Goal: Task Accomplishment & Management: Manage account settings

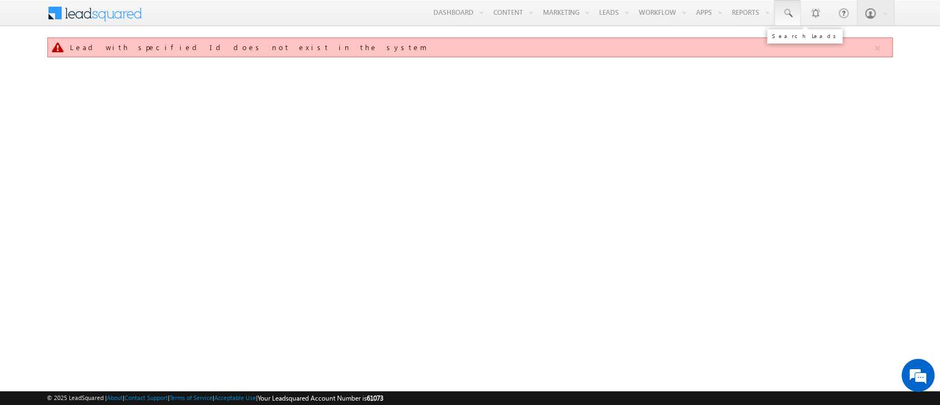
click at [781, 12] on link at bounding box center [788, 12] width 26 height 25
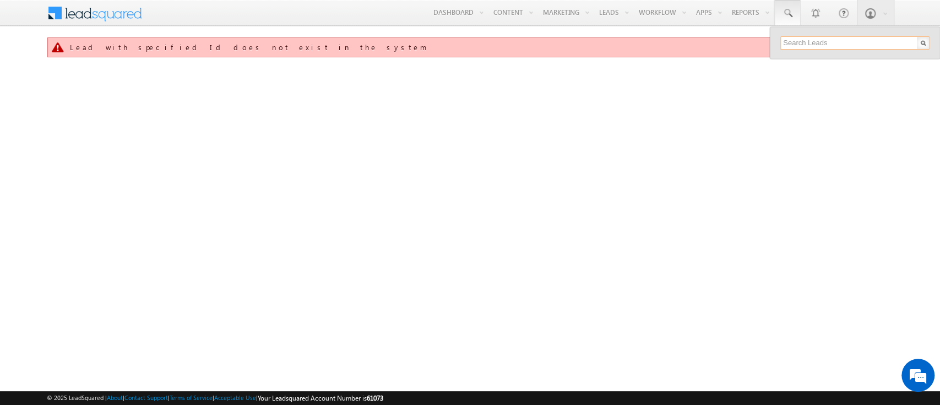
click at [818, 46] on input "text" at bounding box center [855, 42] width 149 height 13
click at [833, 42] on input "text" at bounding box center [855, 42] width 149 height 13
paste input "3095167"
type input "3095167"
paste input "SME0001530"
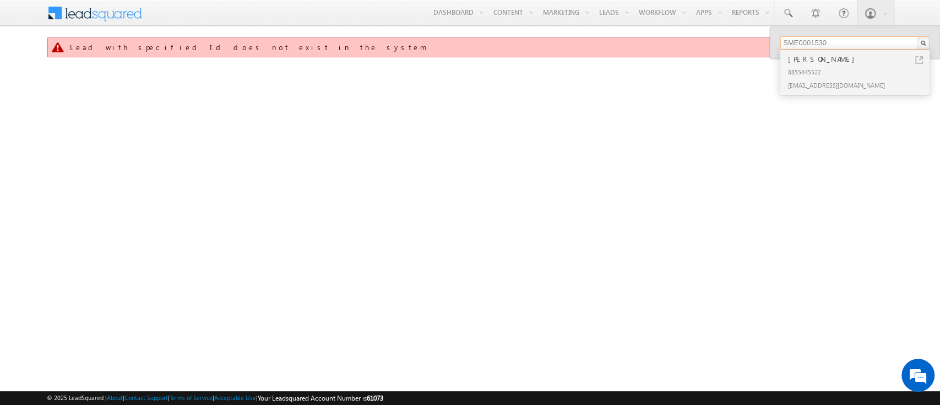
type input "SME0001530"
click at [827, 63] on div "[PERSON_NAME]" at bounding box center [860, 59] width 148 height 12
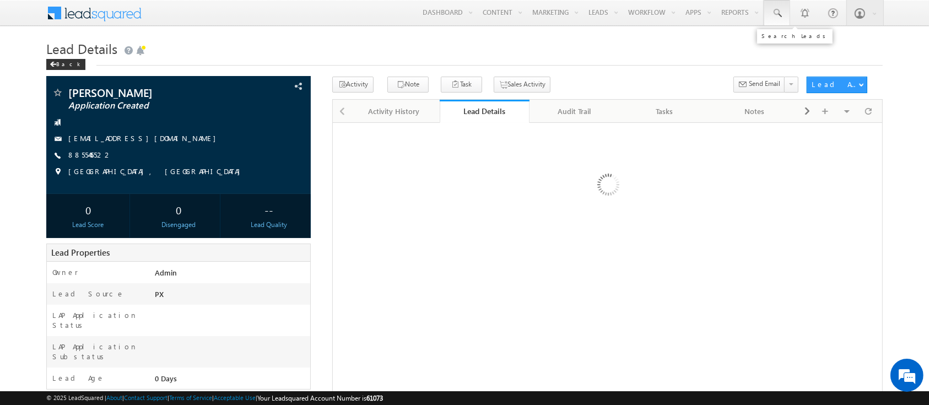
click at [772, 20] on link at bounding box center [777, 12] width 26 height 25
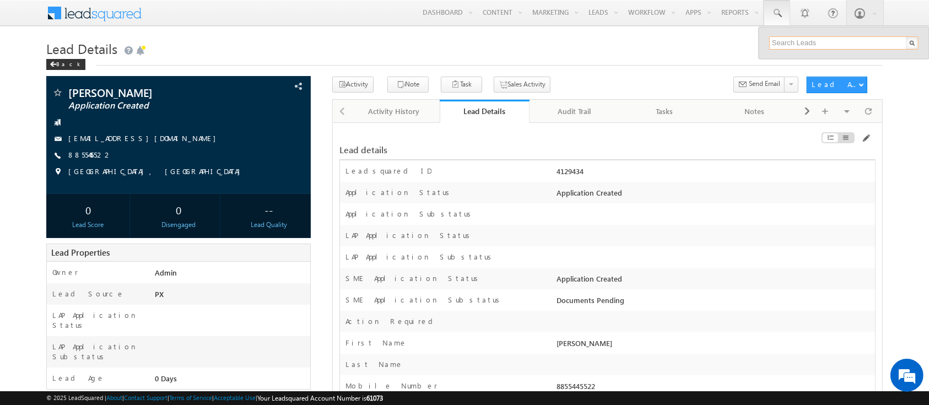
click at [836, 41] on input "text" at bounding box center [843, 42] width 149 height 13
type input "SME0000309"
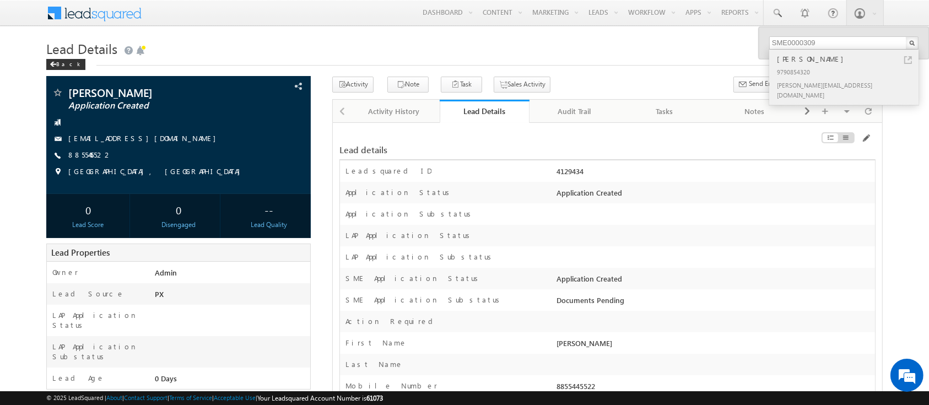
click at [841, 63] on div "[PERSON_NAME]" at bounding box center [849, 59] width 148 height 12
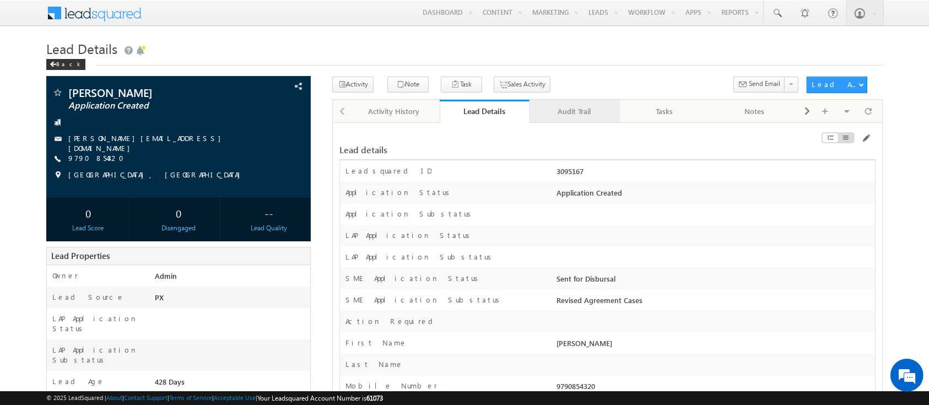
click at [573, 101] on link "Audit Trail" at bounding box center [574, 111] width 90 height 23
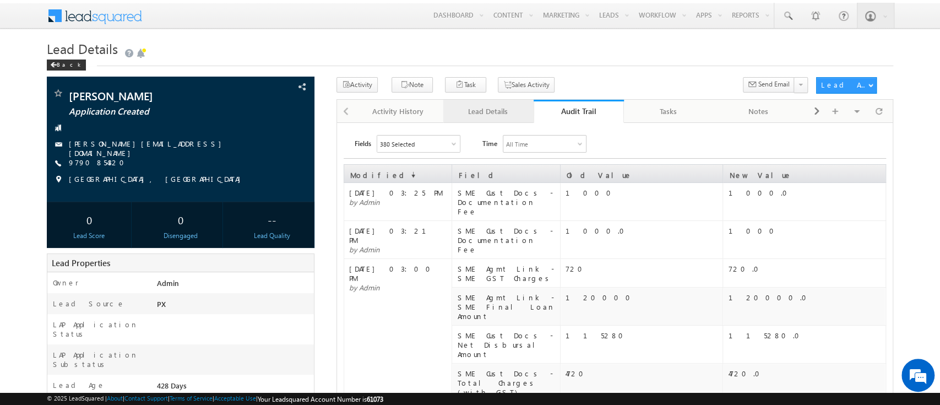
click at [505, 114] on div "Lead Details" at bounding box center [488, 111] width 72 height 13
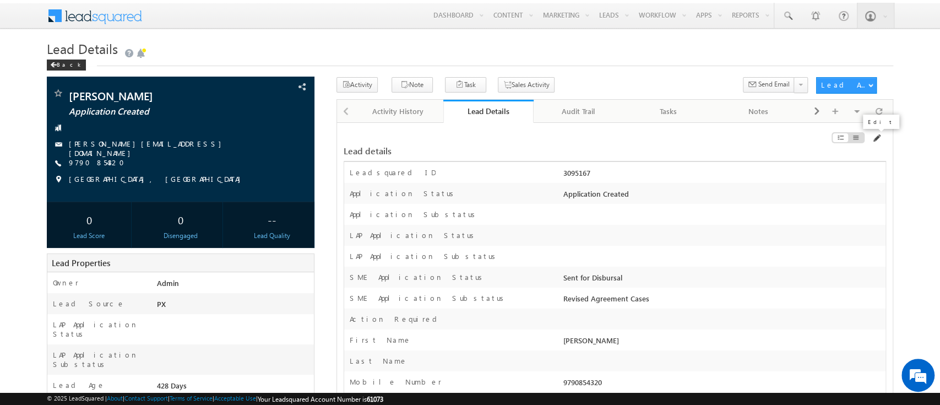
click at [873, 138] on span at bounding box center [876, 138] width 9 height 9
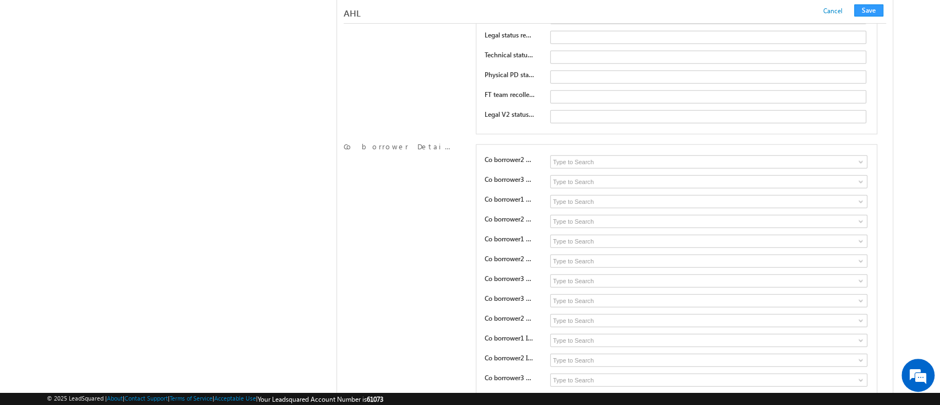
scroll to position [912, 0]
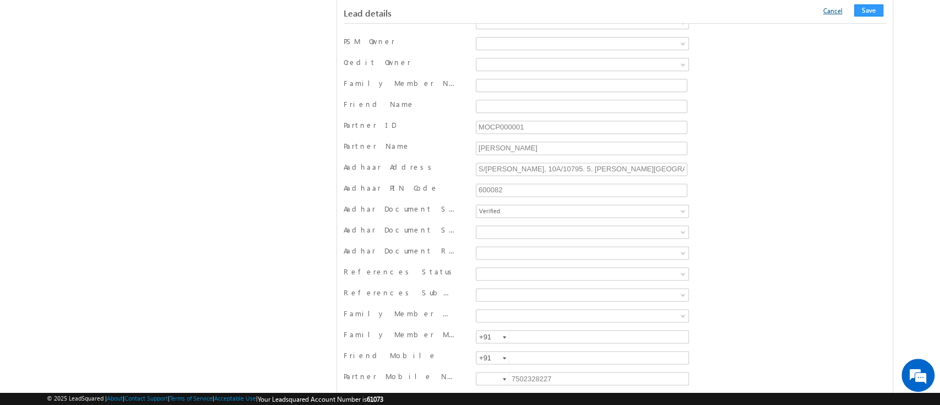
click at [842, 12] on link "Cancel" at bounding box center [833, 11] width 19 height 8
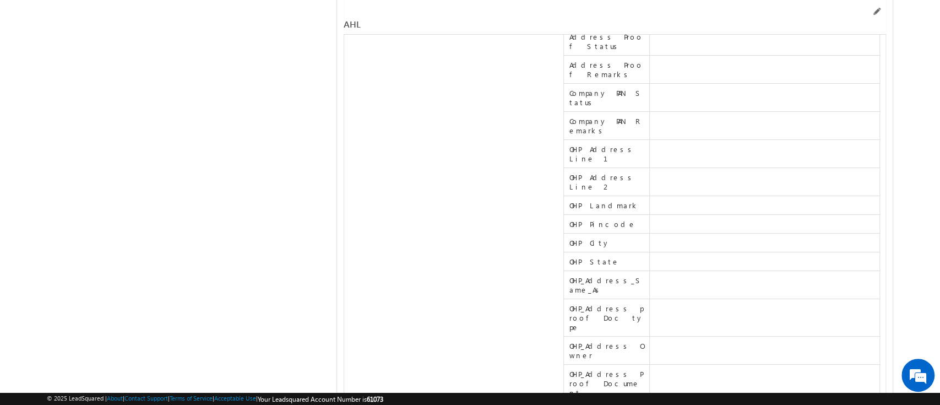
scroll to position [19693, 0]
click at [877, 13] on span at bounding box center [876, 11] width 9 height 9
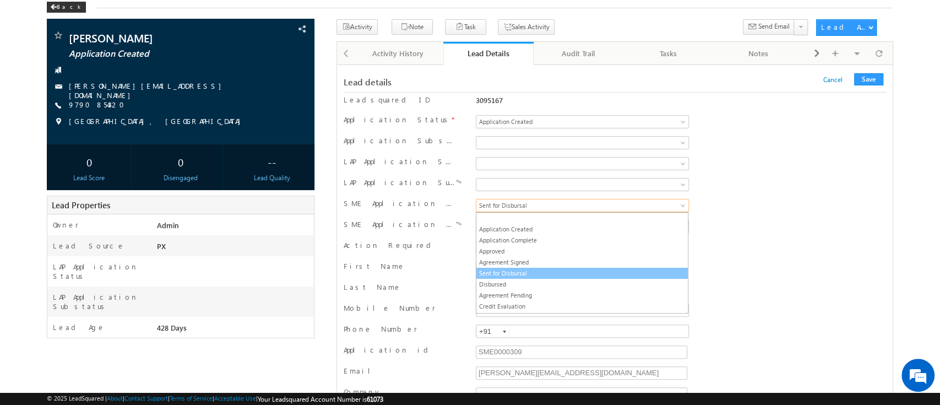
click at [574, 275] on link "Sent for Disbursal" at bounding box center [583, 273] width 212 height 10
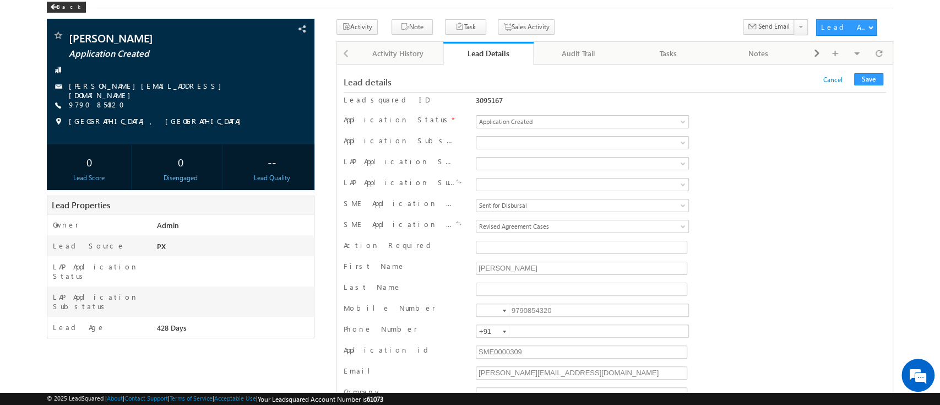
click at [571, 235] on div "SME Application Substatus Sent for Disbursal Pre Disbursal Credit Recollection …" at bounding box center [615, 227] width 543 height 21
click at [569, 224] on span "Revised Agreement Cases" at bounding box center [563, 226] width 172 height 10
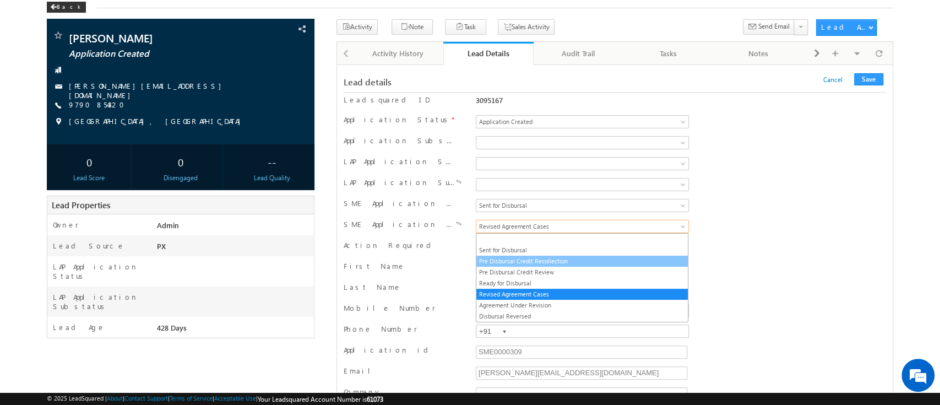
click at [572, 260] on link "Pre Disbursal Credit Recollection" at bounding box center [583, 261] width 212 height 10
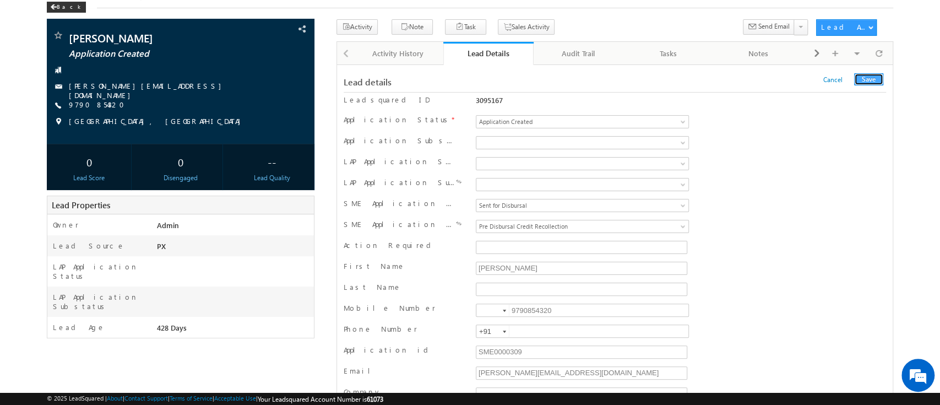
click at [867, 82] on button "Save" at bounding box center [868, 79] width 29 height 12
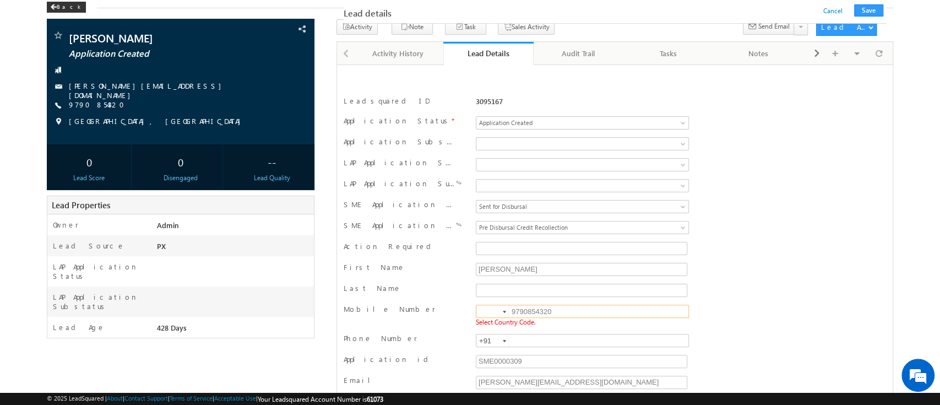
scroll to position [158, 0]
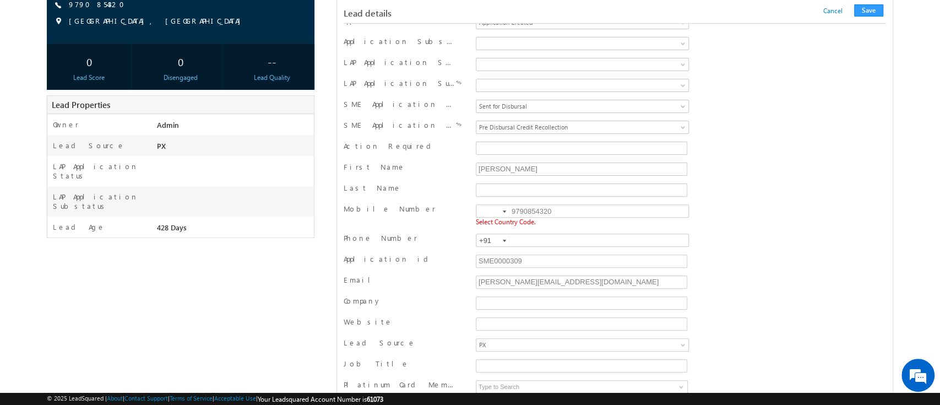
click at [503, 210] on div at bounding box center [504, 211] width 3 height 2
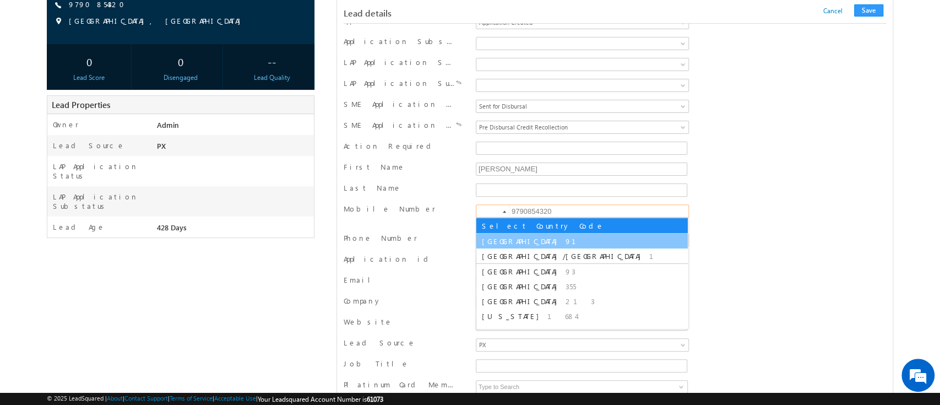
click at [507, 246] on li "India 91" at bounding box center [583, 241] width 212 height 15
type input "+91"
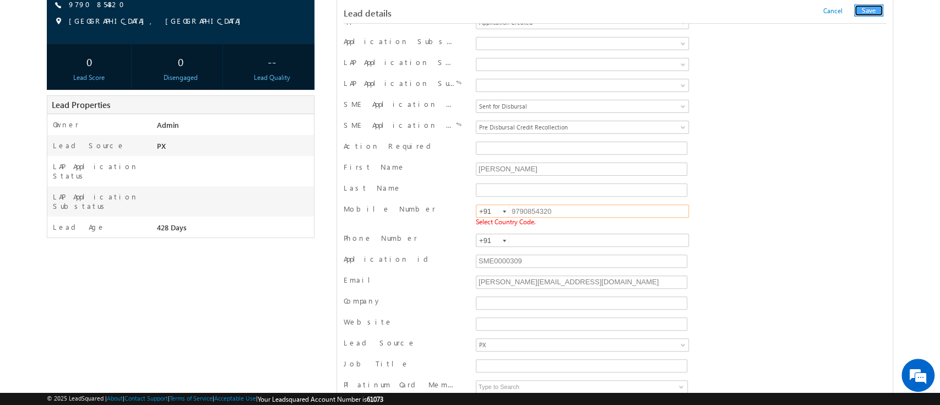
click at [873, 9] on button "Save" at bounding box center [868, 10] width 29 height 12
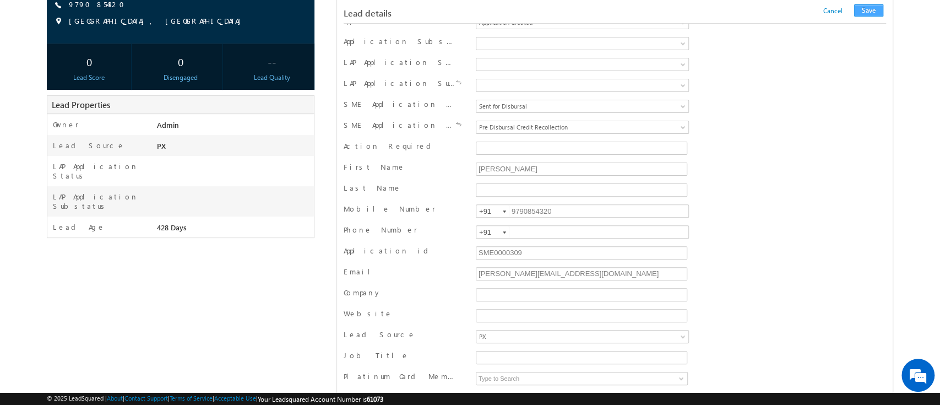
scroll to position [1075, 0]
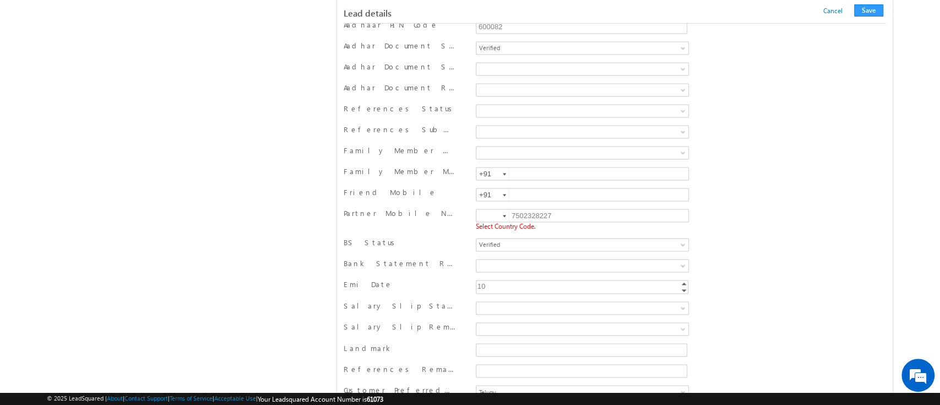
click at [503, 215] on div at bounding box center [504, 216] width 3 height 2
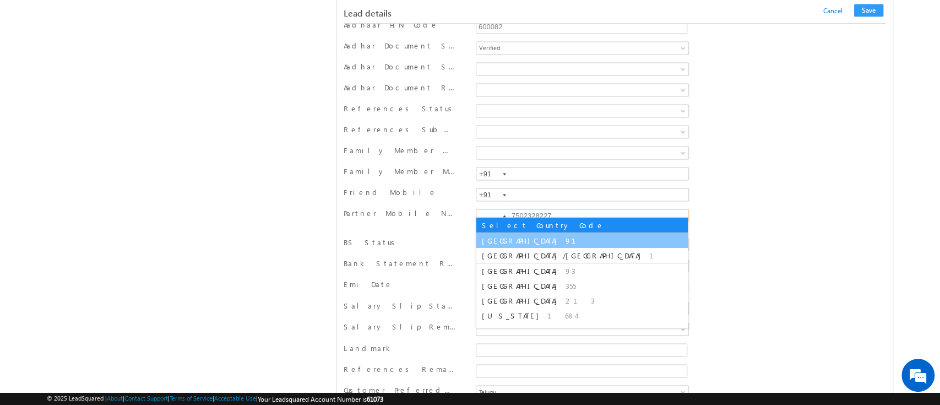
click at [508, 239] on li "India 91" at bounding box center [583, 240] width 212 height 15
type input "+91"
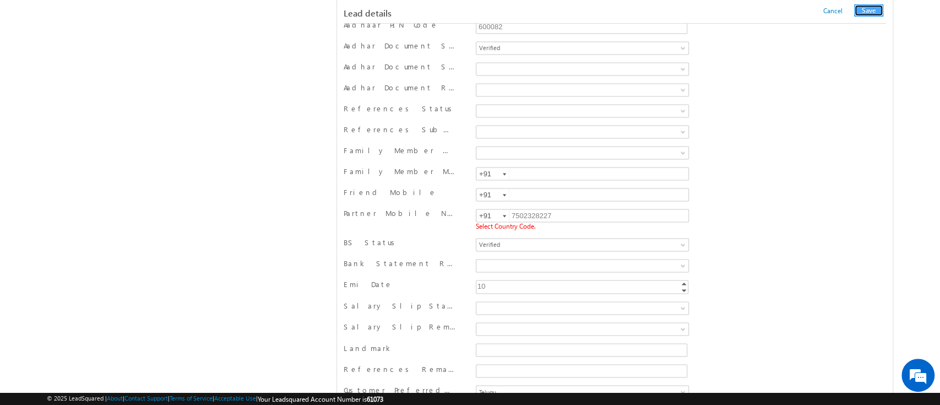
click at [874, 11] on button "Save" at bounding box center [868, 10] width 29 height 12
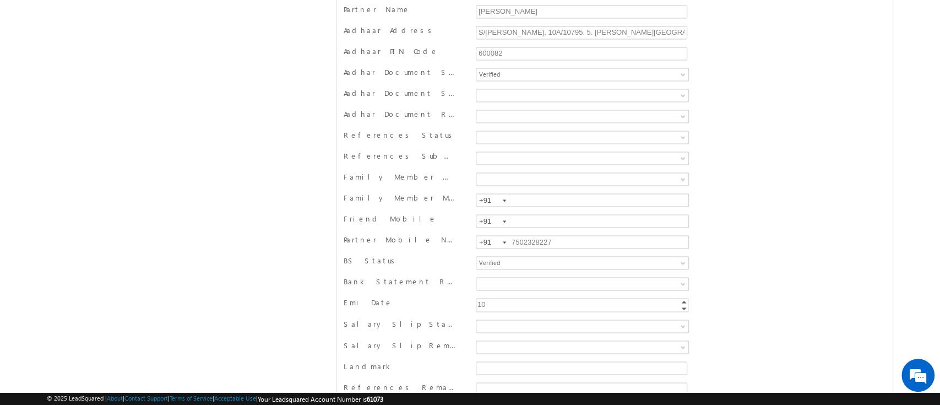
scroll to position [0, 0]
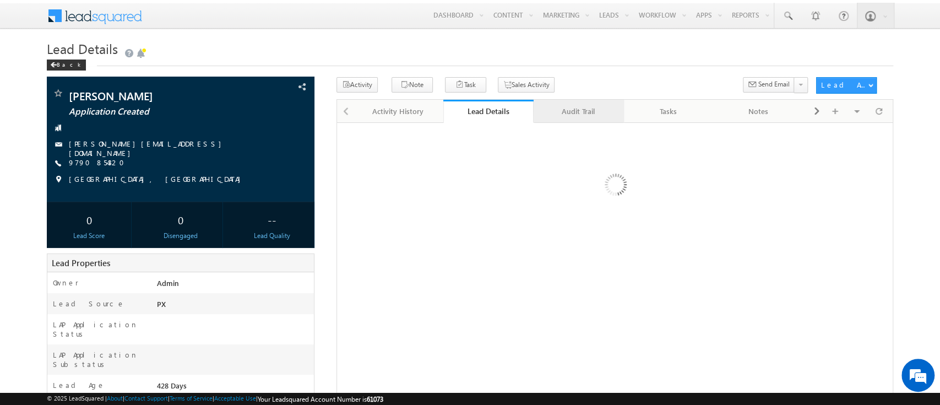
click at [581, 111] on div "Audit Trail" at bounding box center [579, 111] width 72 height 13
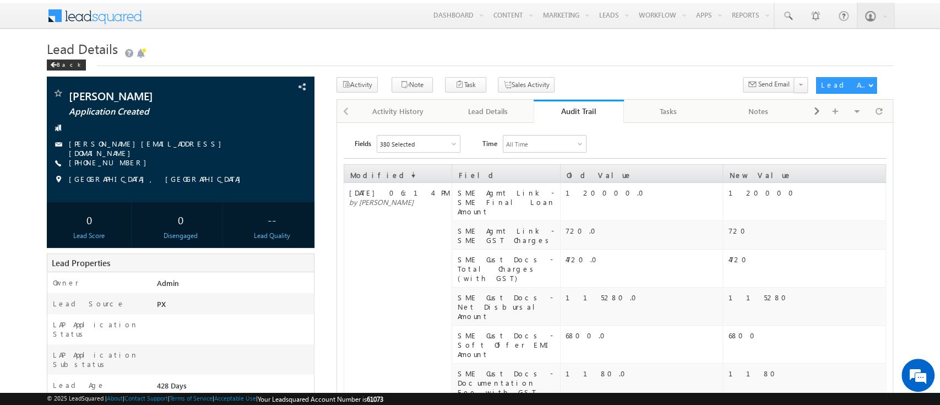
click at [581, 111] on div "Audit Trail" at bounding box center [579, 111] width 74 height 10
drag, startPoint x: 571, startPoint y: 101, endPoint x: 561, endPoint y: 117, distance: 18.6
click at [561, 117] on link "Audit Trail" at bounding box center [579, 111] width 90 height 23
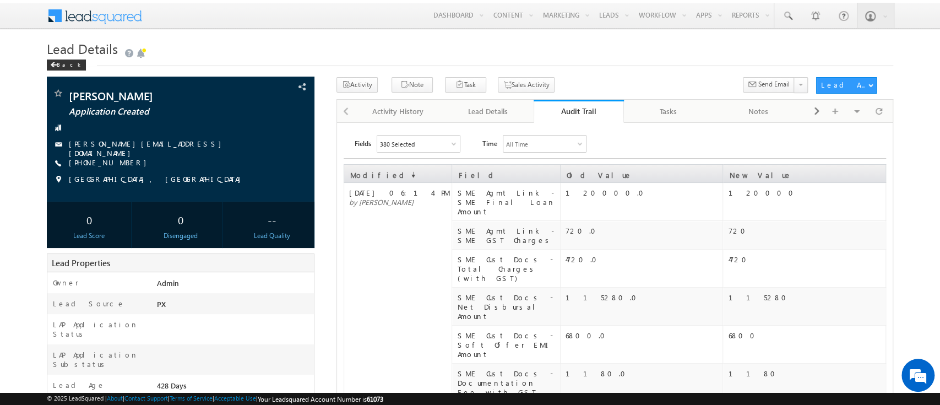
click at [561, 117] on link "Audit Trail" at bounding box center [579, 111] width 90 height 23
click at [580, 110] on div "Audit Trail" at bounding box center [579, 111] width 74 height 10
click at [484, 117] on div "Lead Details" at bounding box center [488, 111] width 72 height 13
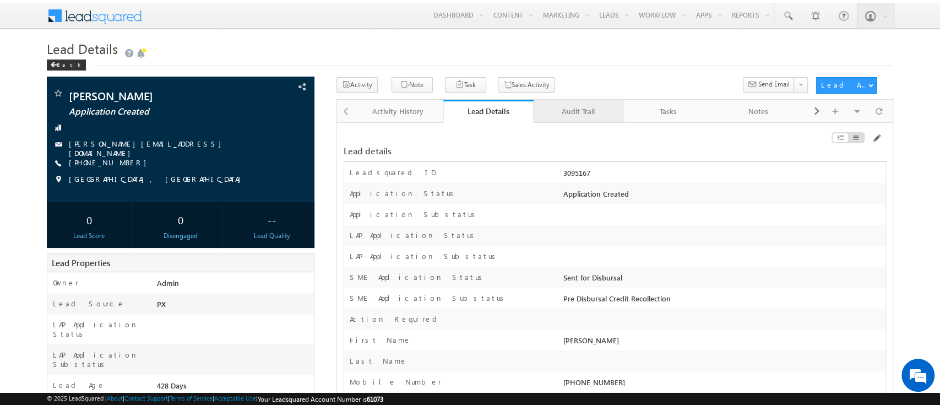
click at [572, 109] on div "Audit Trail" at bounding box center [579, 111] width 72 height 13
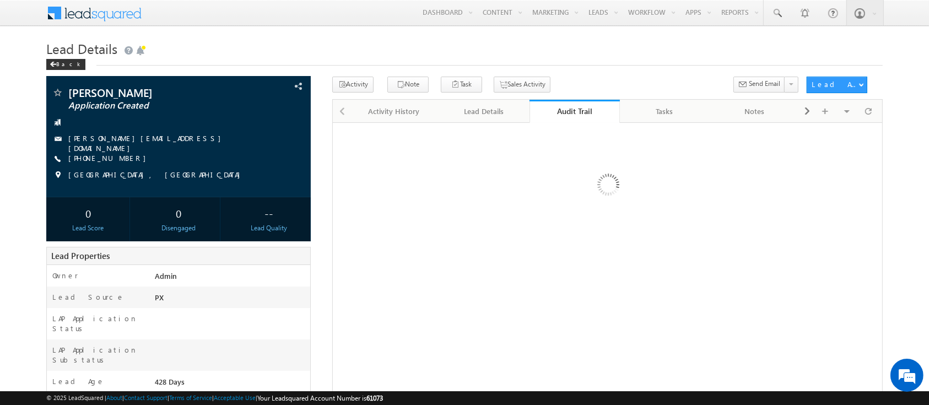
click at [572, 108] on div "Audit Trail" at bounding box center [575, 111] width 74 height 10
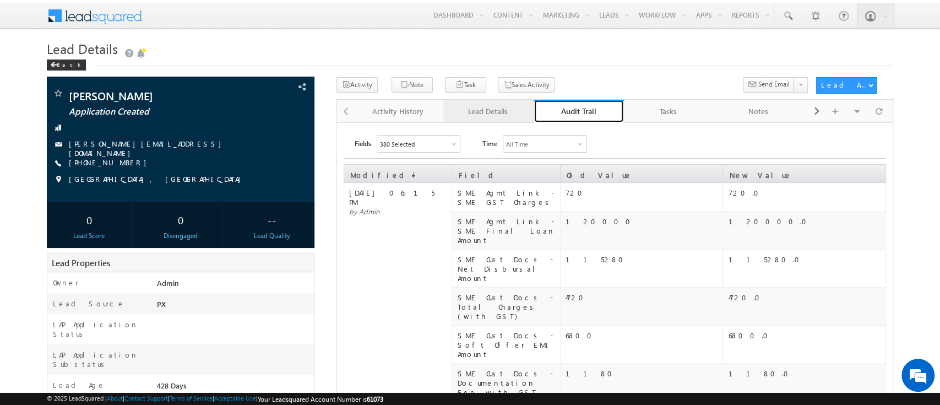
click at [494, 110] on div "Lead Details" at bounding box center [488, 111] width 72 height 13
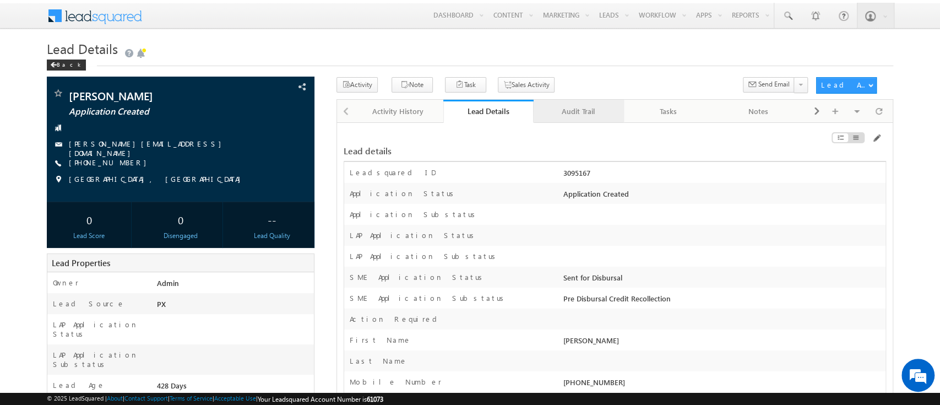
click at [621, 112] on link "Audit Trail" at bounding box center [579, 111] width 90 height 23
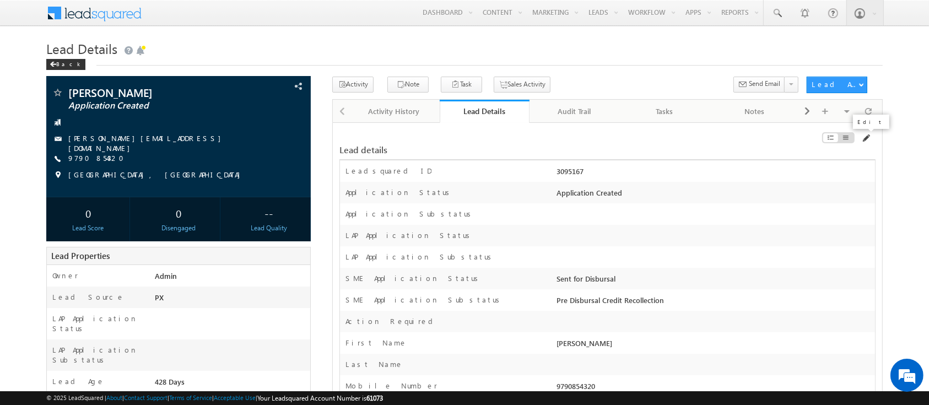
click at [868, 138] on span at bounding box center [865, 138] width 9 height 9
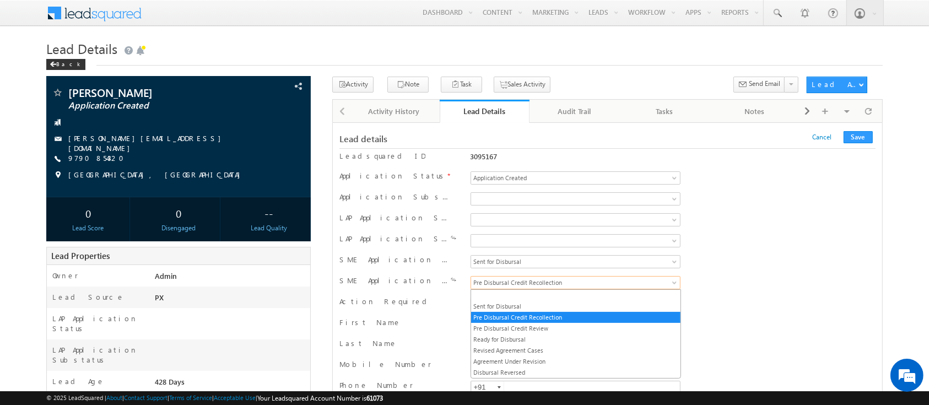
click at [664, 283] on link "Pre Disbursal Credit Recollection" at bounding box center [575, 282] width 210 height 13
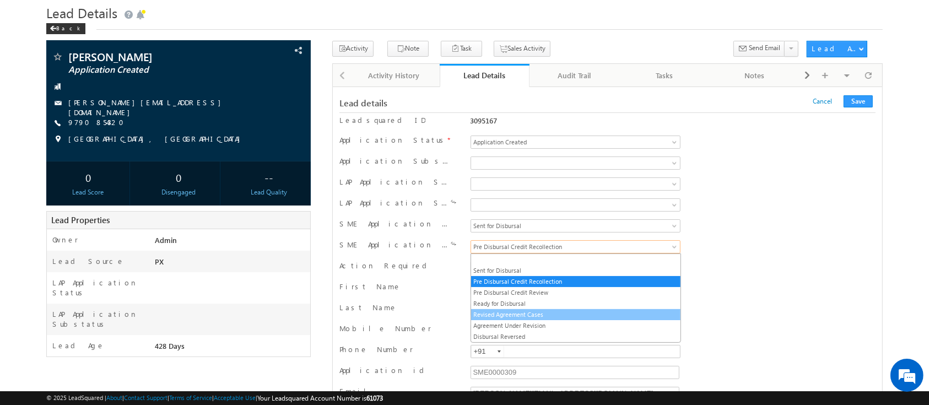
scroll to position [38, 0]
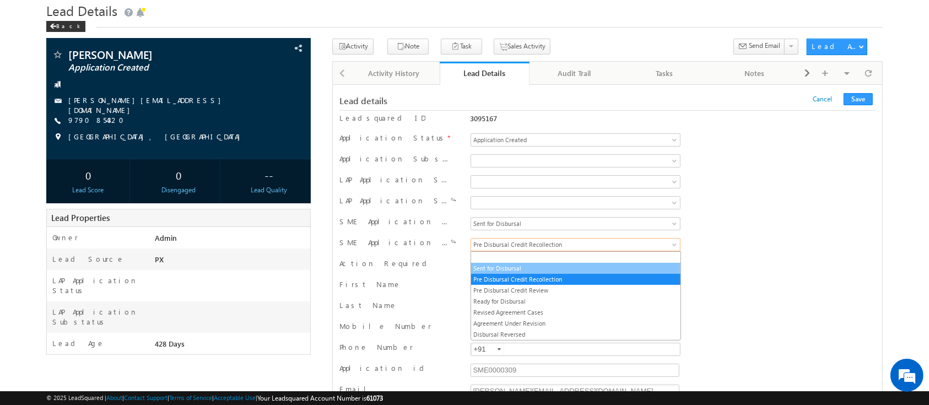
click at [566, 271] on link "Sent for Disbursal" at bounding box center [575, 268] width 209 height 10
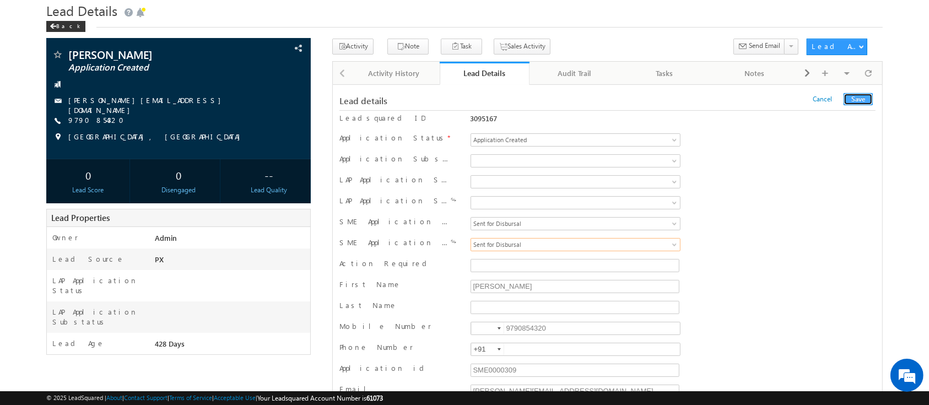
click at [859, 102] on button "Save" at bounding box center [857, 99] width 29 height 12
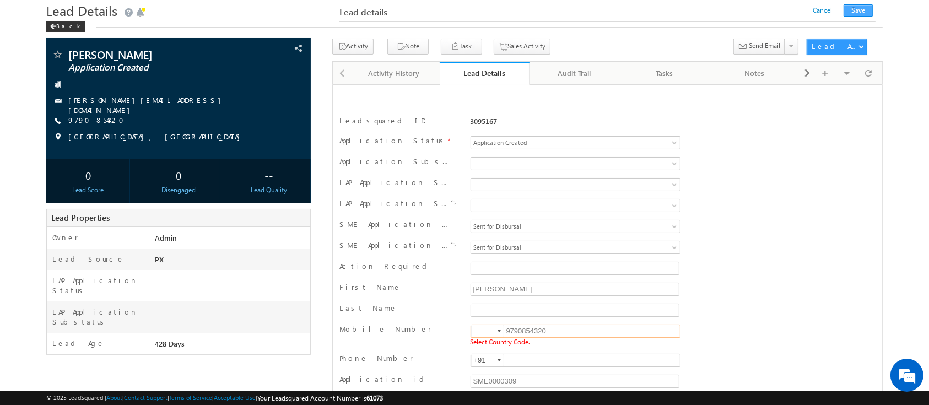
scroll to position [156, 0]
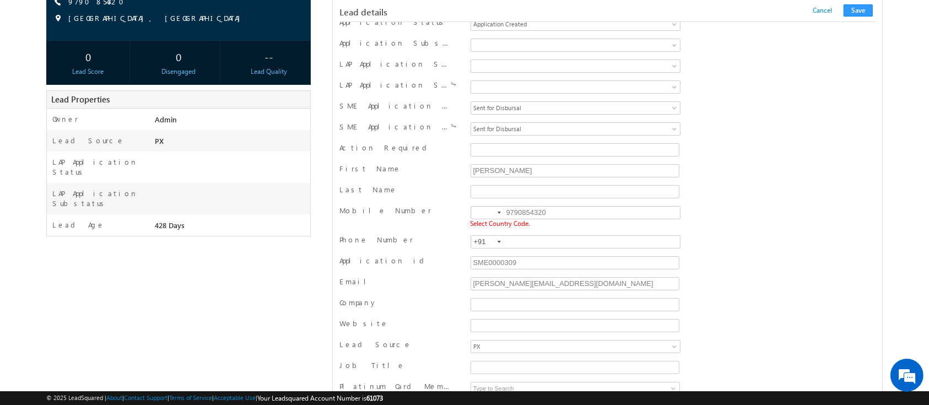
click at [497, 212] on div at bounding box center [498, 213] width 3 height 2
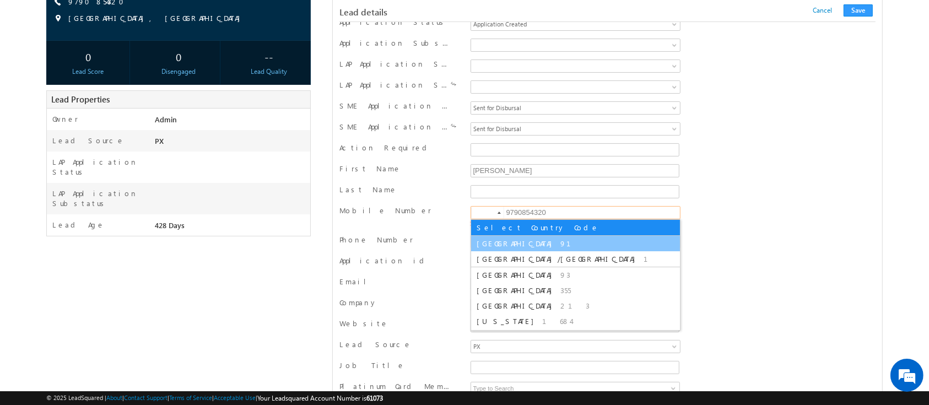
click at [495, 236] on li "India 91" at bounding box center [575, 243] width 209 height 15
type input "+91"
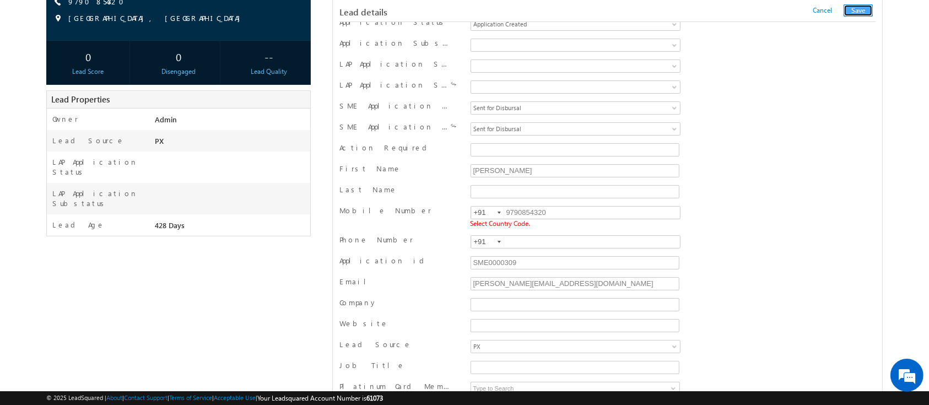
click at [854, 8] on button "Save" at bounding box center [857, 10] width 29 height 12
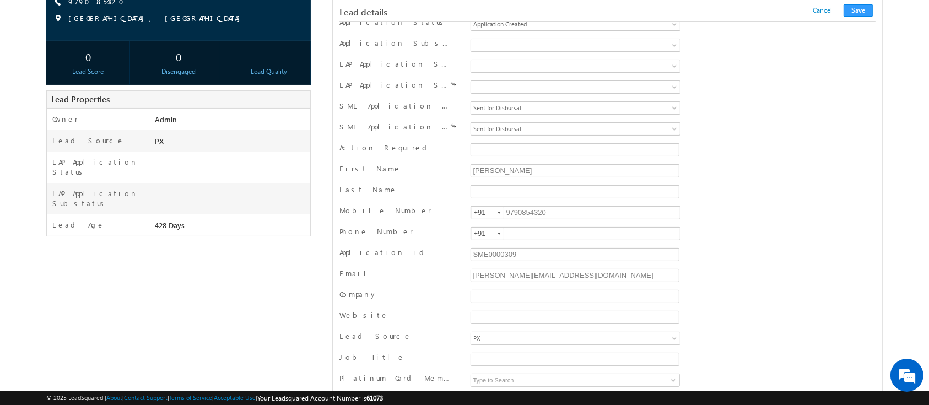
scroll to position [1076, 0]
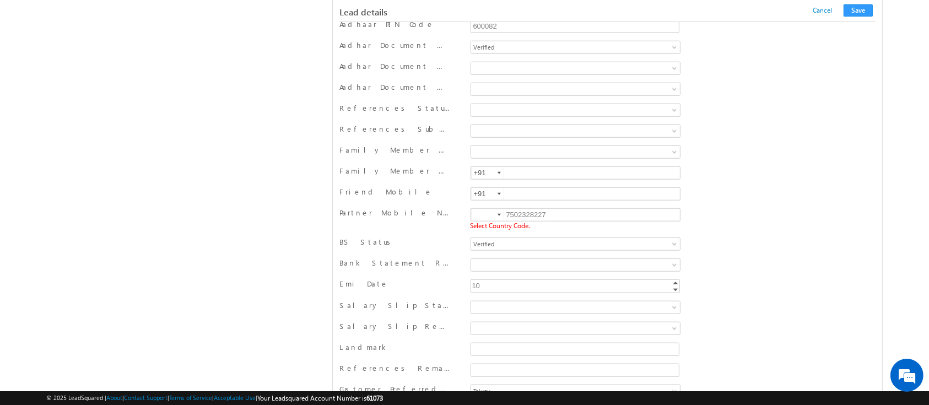
click at [497, 214] on div at bounding box center [498, 215] width 3 height 2
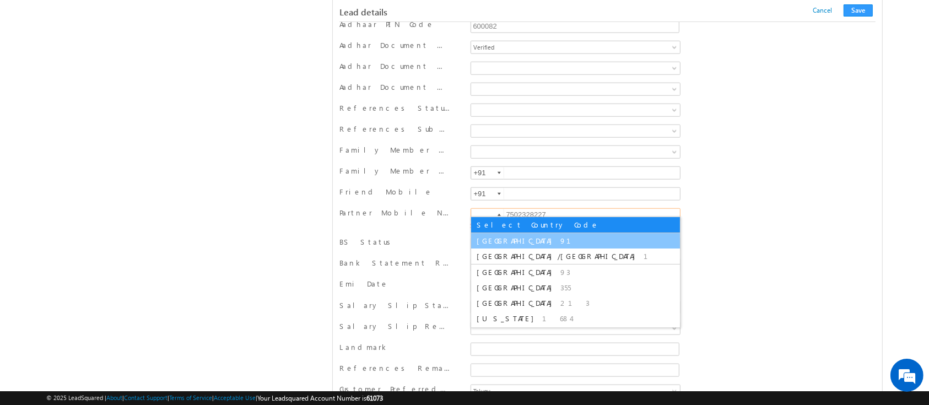
click at [560, 236] on span "91" at bounding box center [572, 240] width 24 height 9
type input "+91"
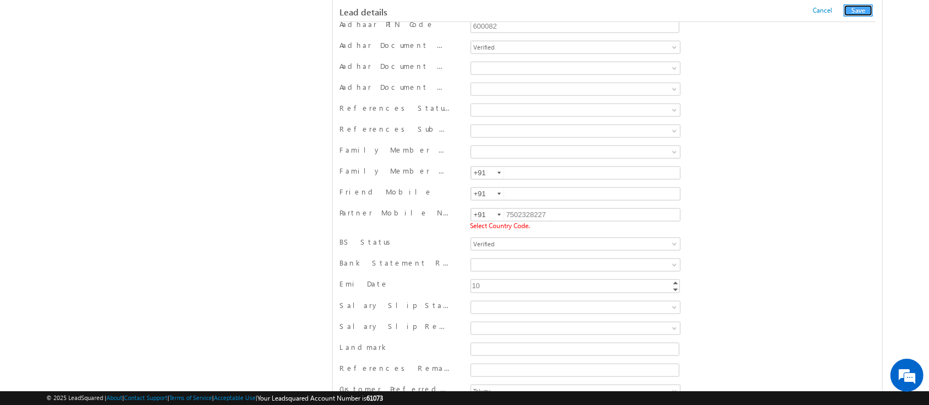
click at [862, 9] on button "Save" at bounding box center [857, 10] width 29 height 12
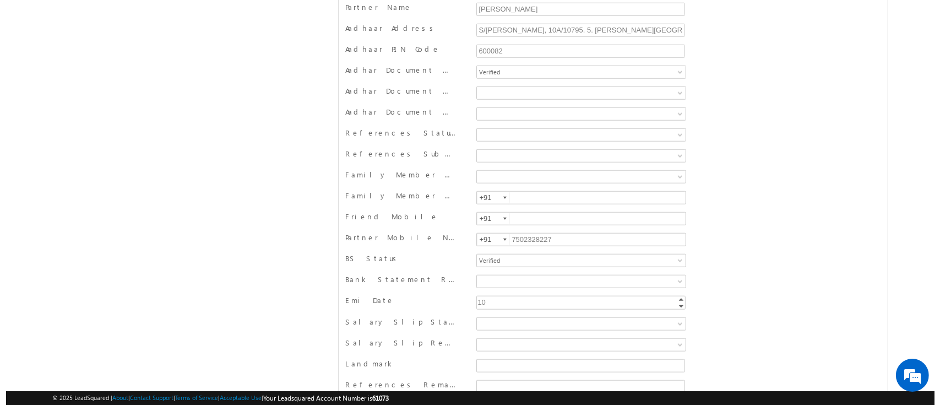
scroll to position [0, 0]
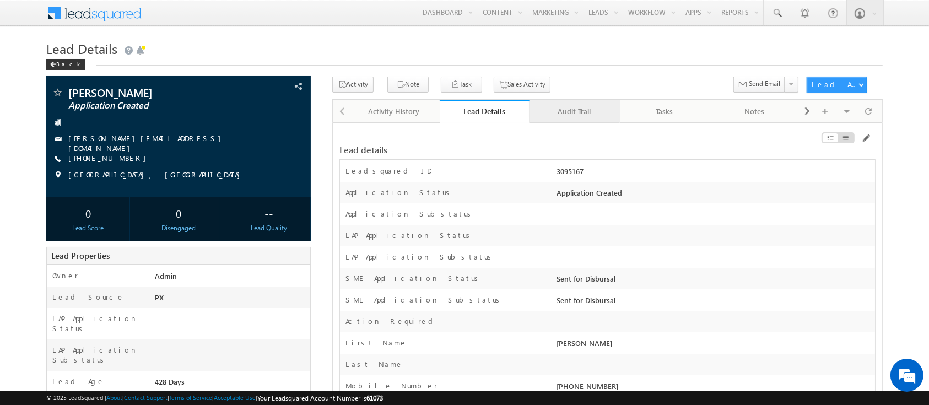
click at [565, 113] on div "Audit Trail" at bounding box center [574, 111] width 72 height 13
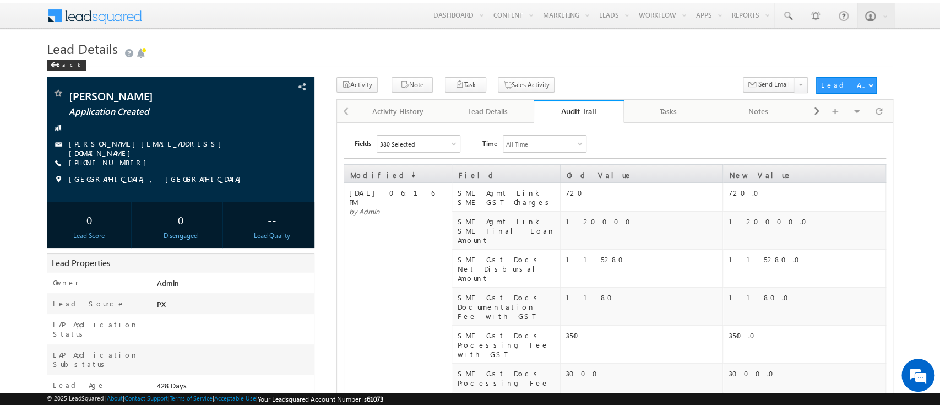
click at [569, 111] on div "Audit Trail" at bounding box center [579, 111] width 74 height 10
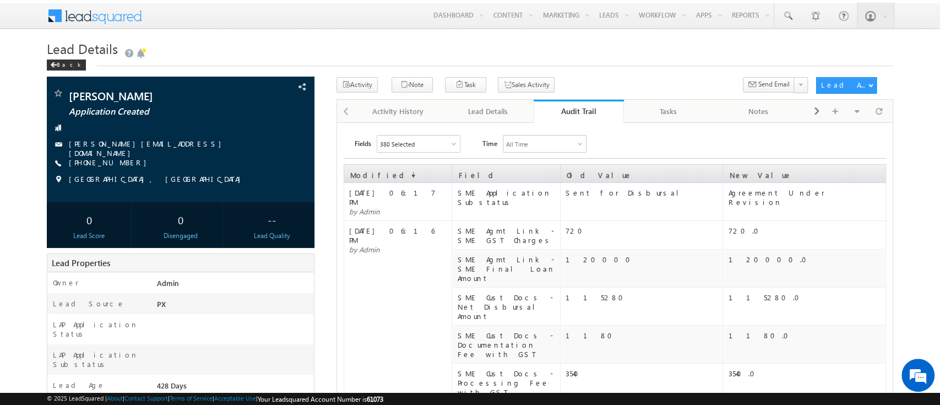
click at [442, 142] on div "380 Selected" at bounding box center [418, 144] width 83 height 17
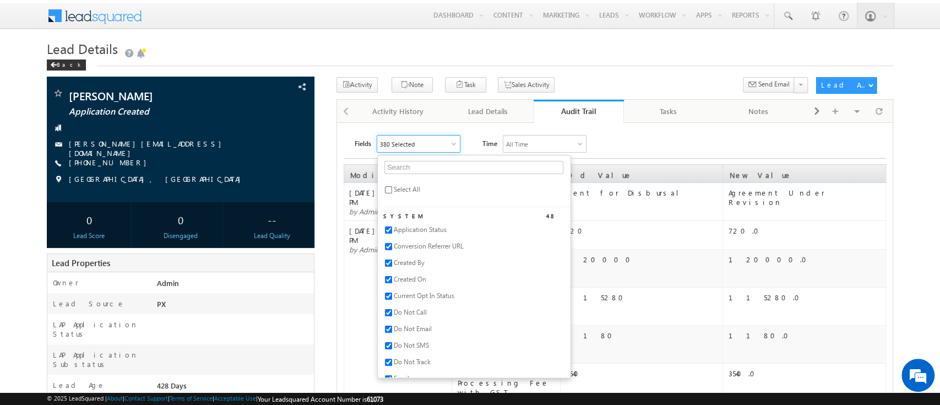
click at [405, 192] on span "Select All" at bounding box center [407, 189] width 26 height 8
checkbox input "true"
click at [405, 191] on span "Select All" at bounding box center [407, 189] width 26 height 8
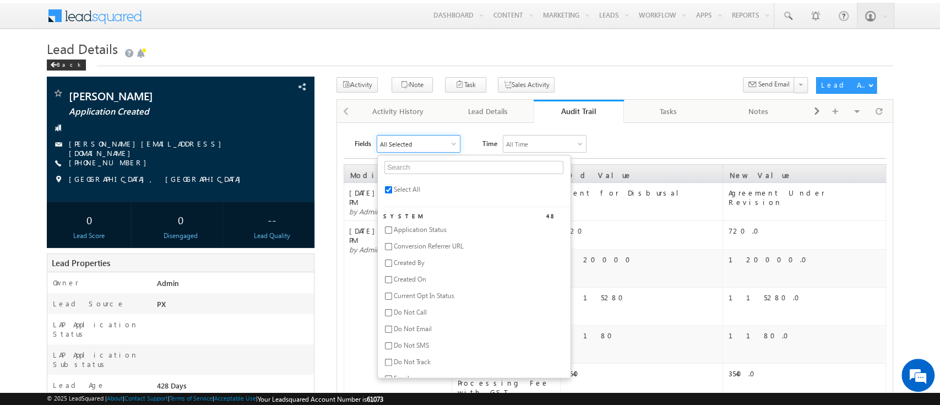
checkbox input "false"
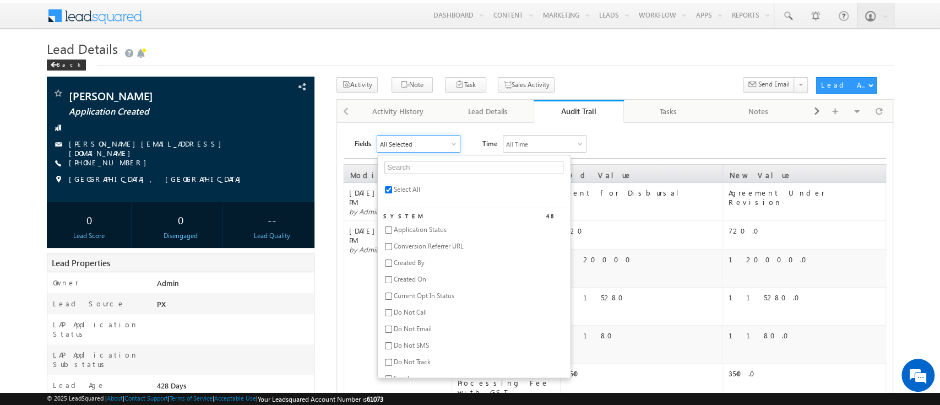
checkbox input "false"
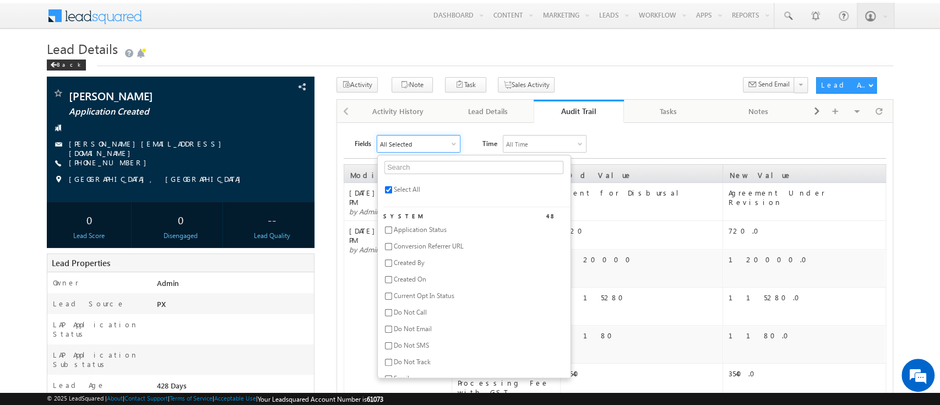
checkbox input "false"
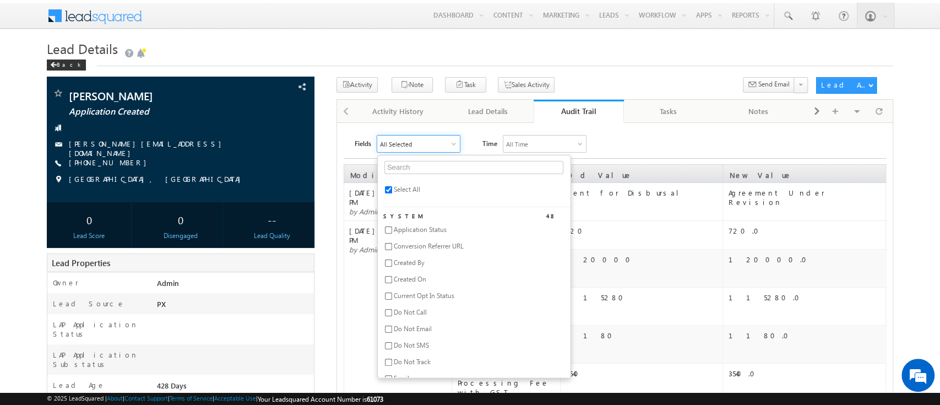
checkbox input "false"
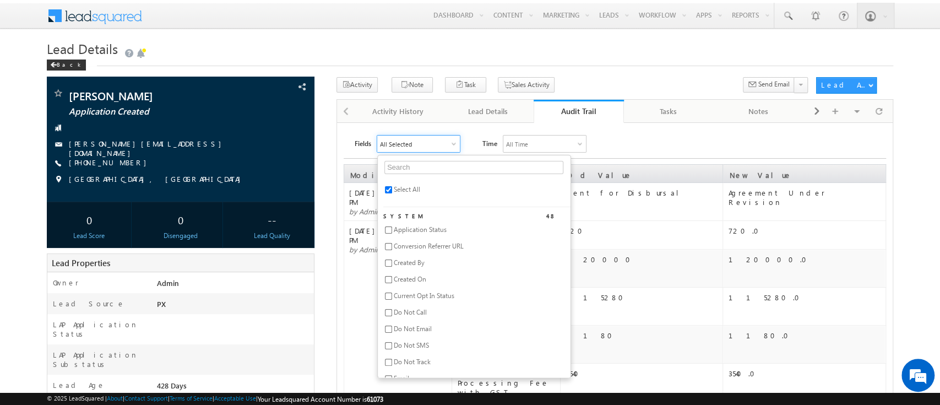
checkbox input "false"
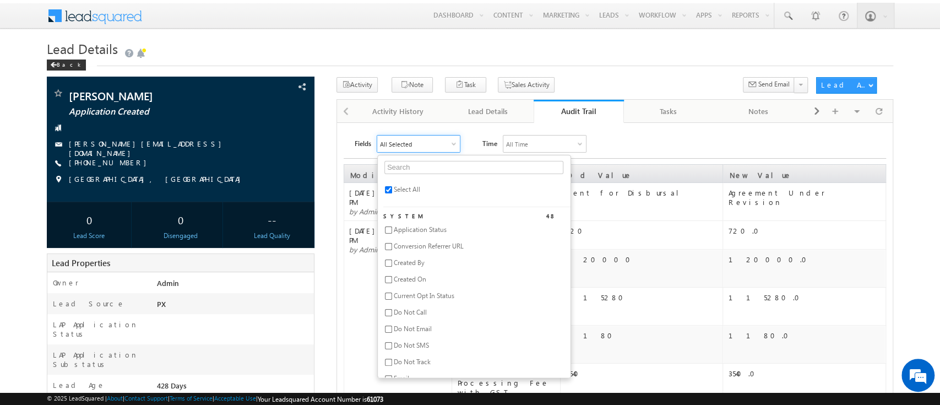
checkbox input "false"
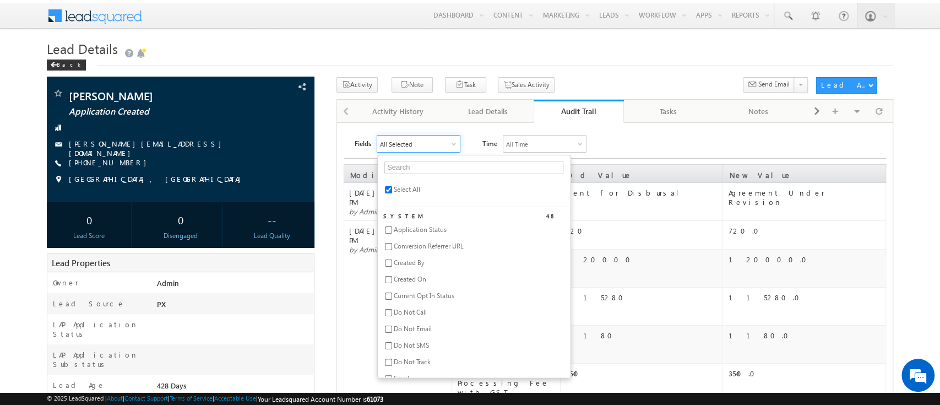
checkbox input "false"
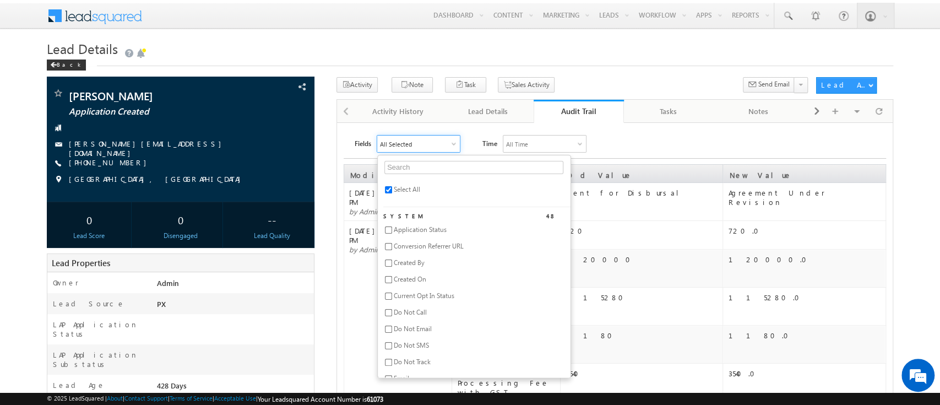
checkbox input "false"
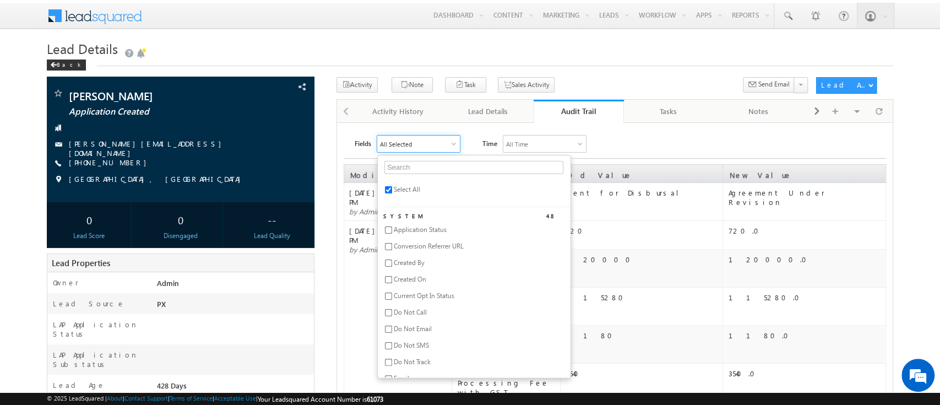
checkbox input "false"
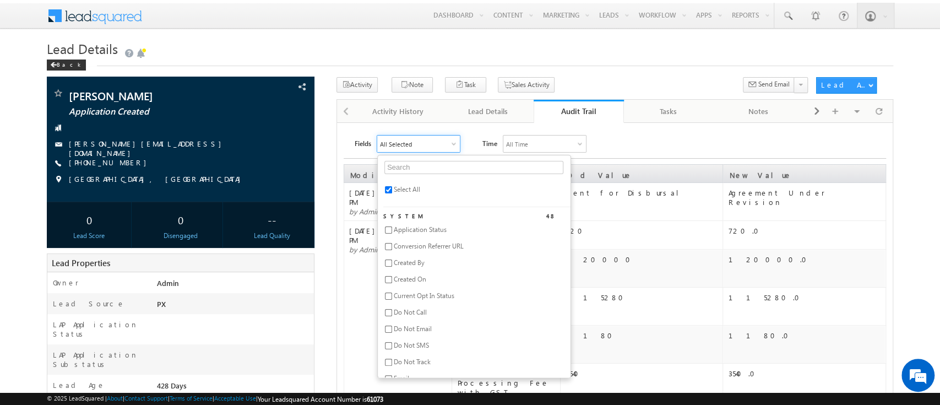
checkbox input "false"
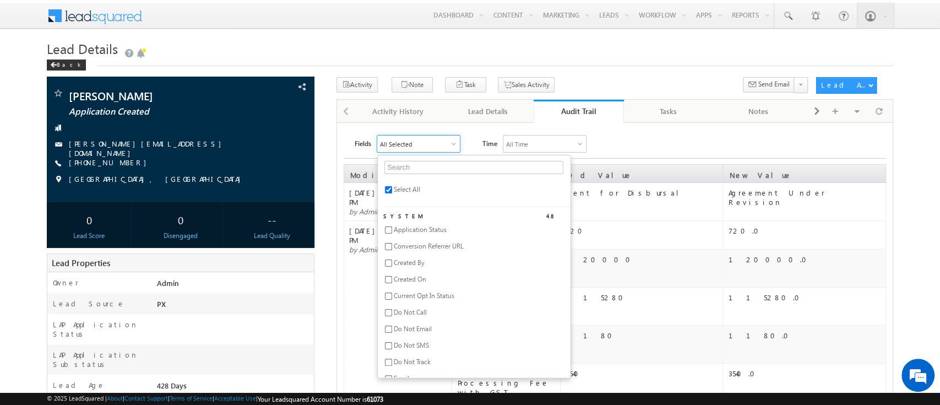
checkbox input "false"
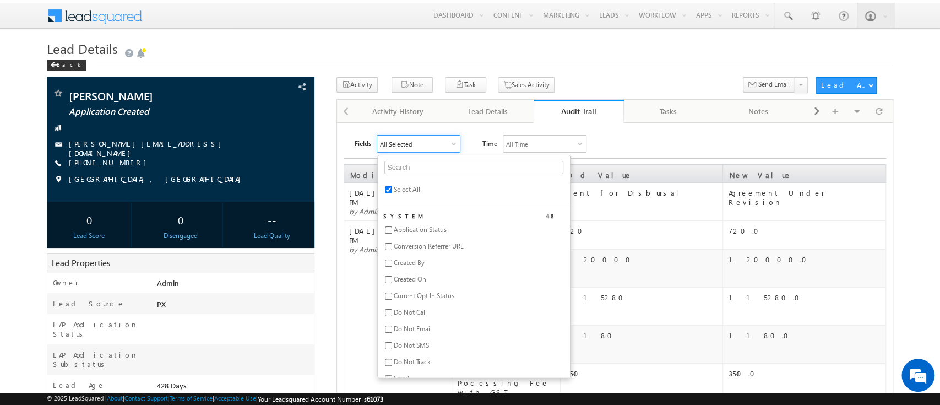
checkbox input "false"
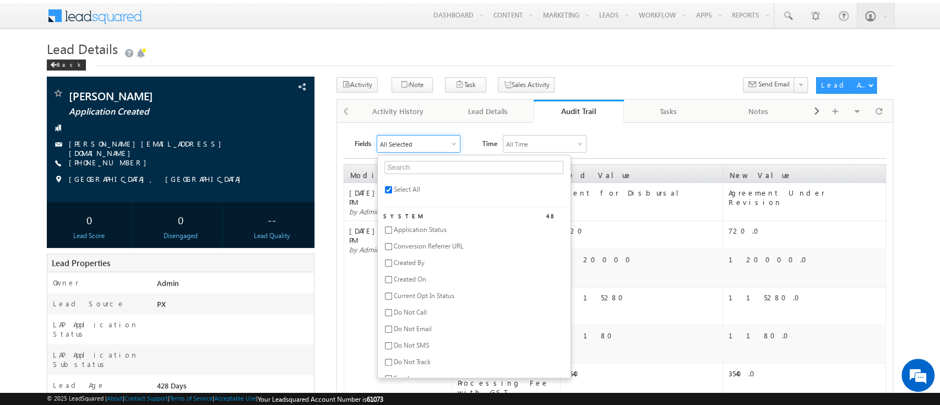
checkbox input "false"
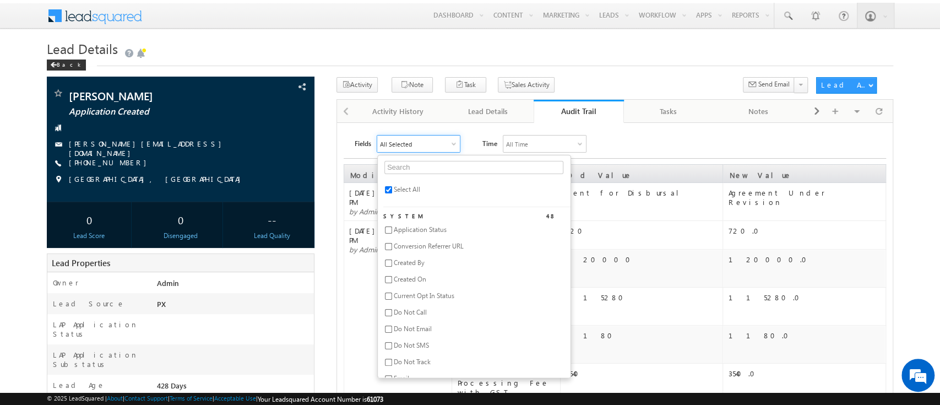
checkbox input "false"
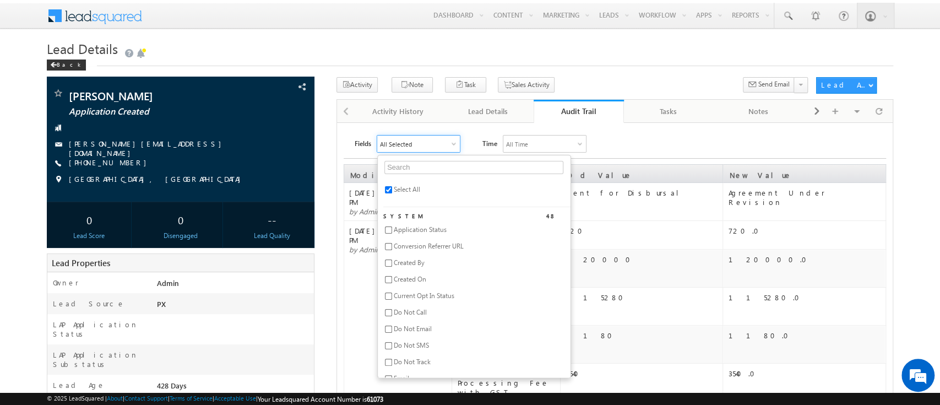
checkbox input "false"
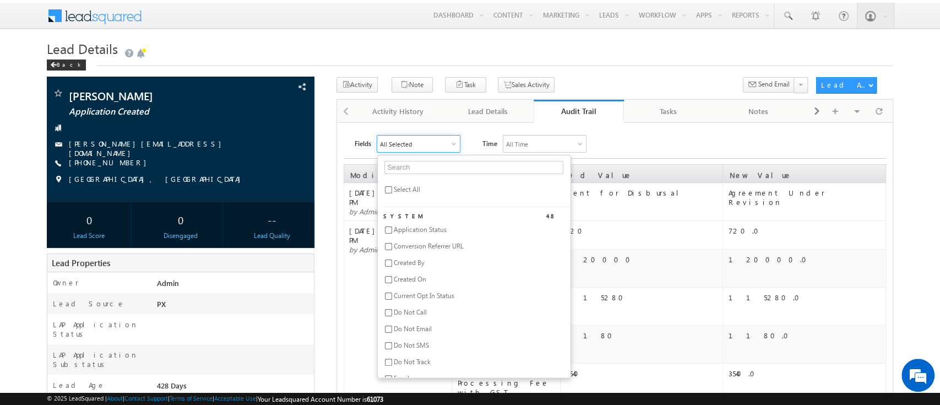
checkbox input "false"
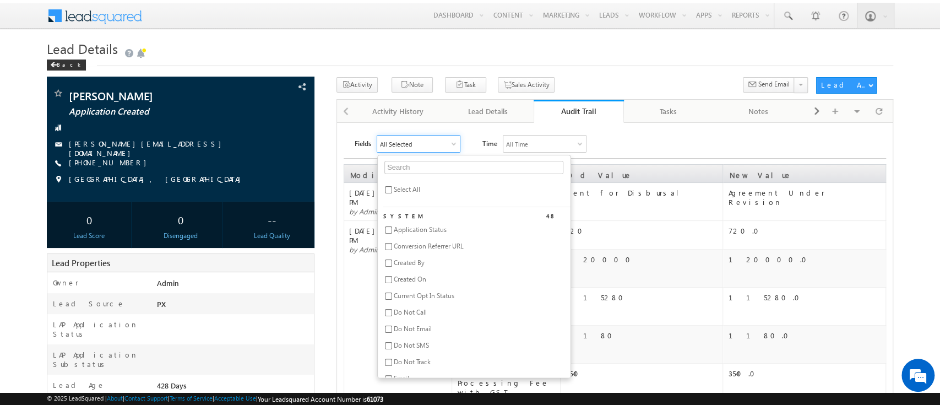
checkbox input "false"
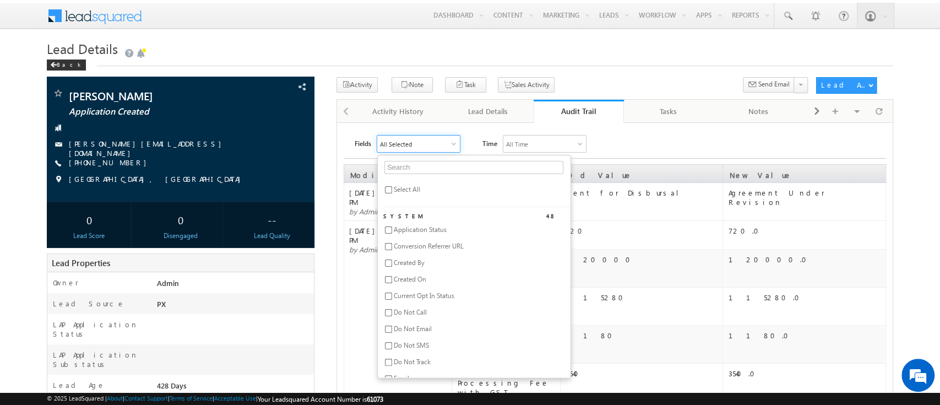
checkbox input "false"
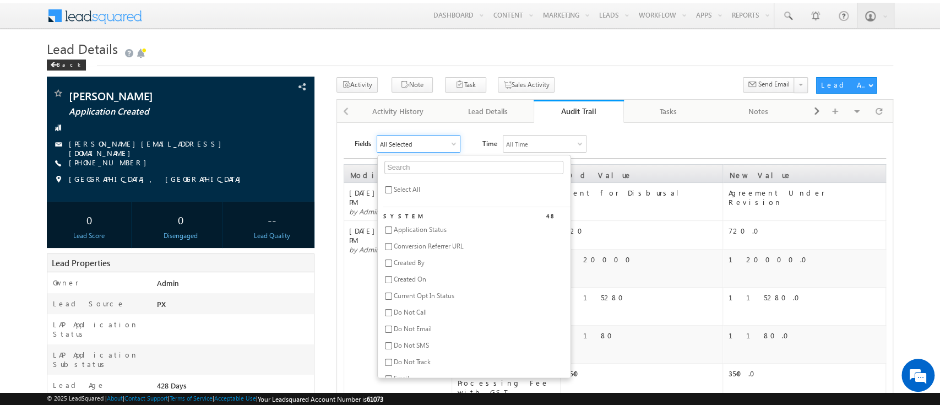
checkbox input "false"
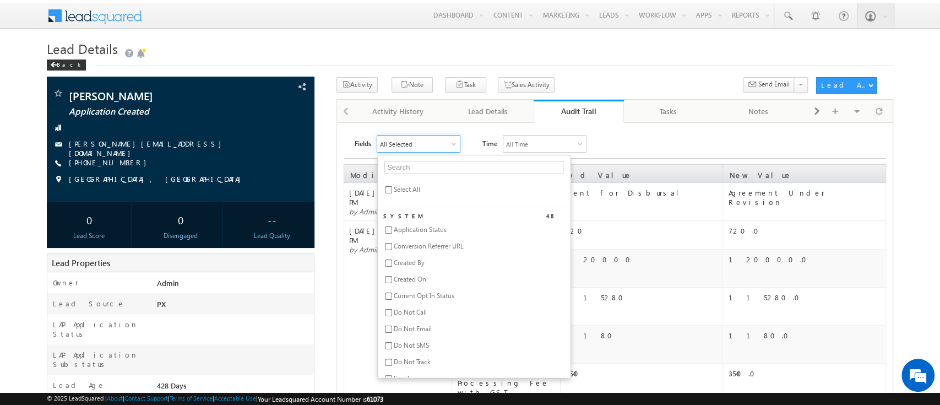
checkbox input "false"
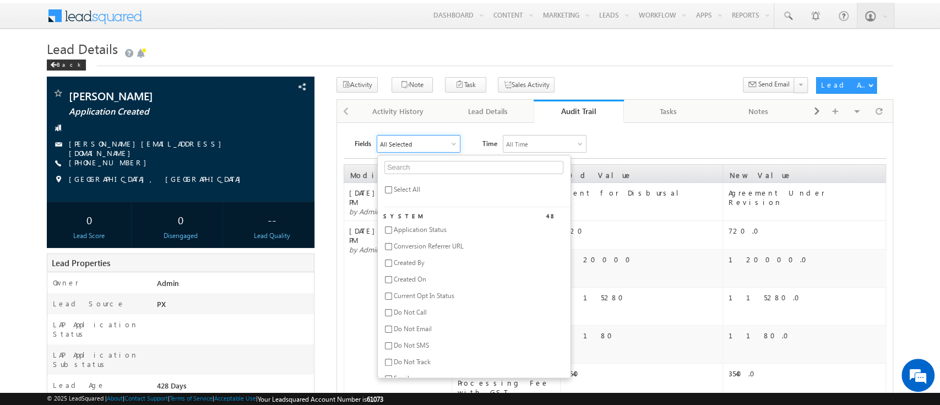
checkbox input "false"
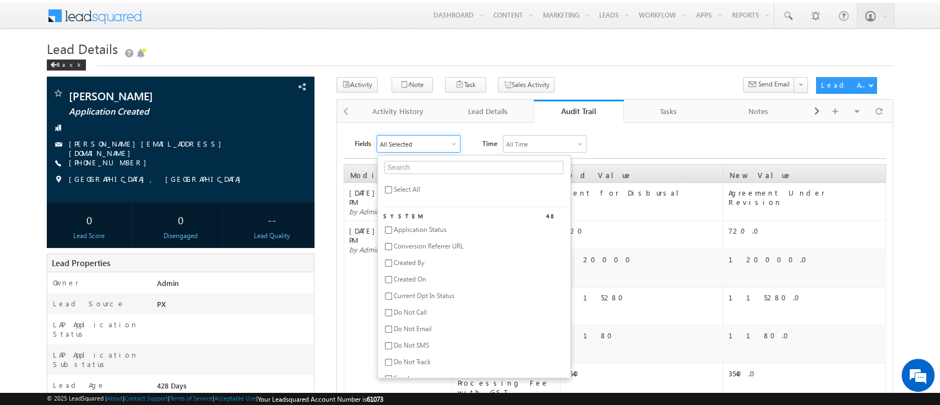
checkbox input "false"
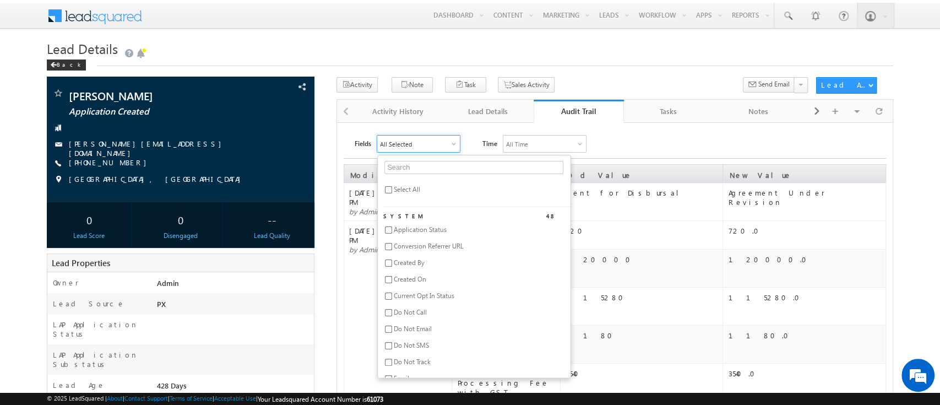
checkbox input "false"
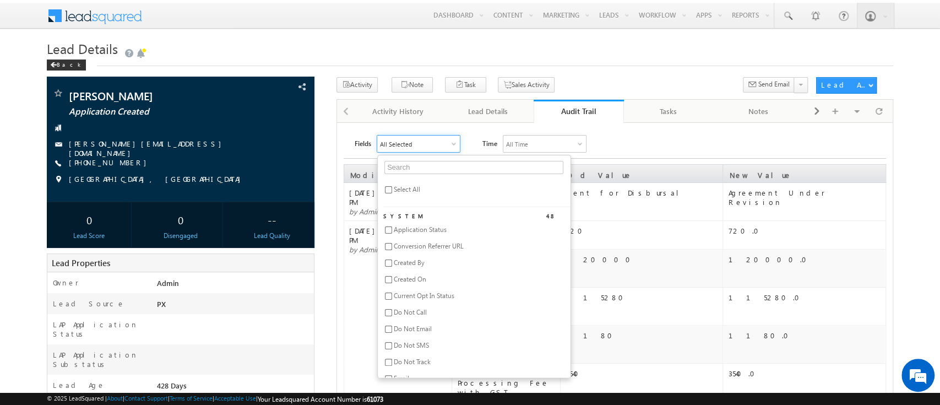
checkbox input "false"
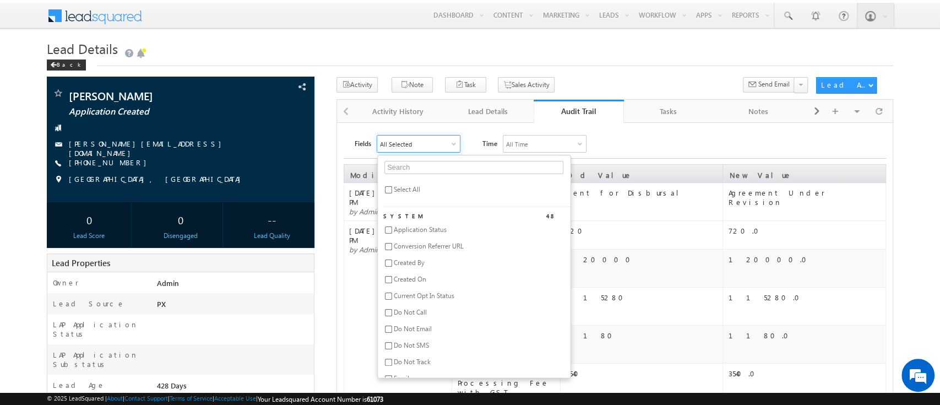
checkbox input "false"
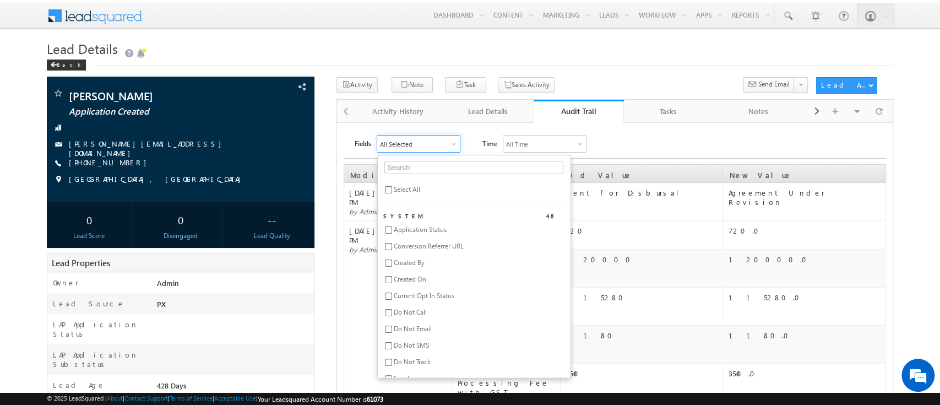
checkbox input "false"
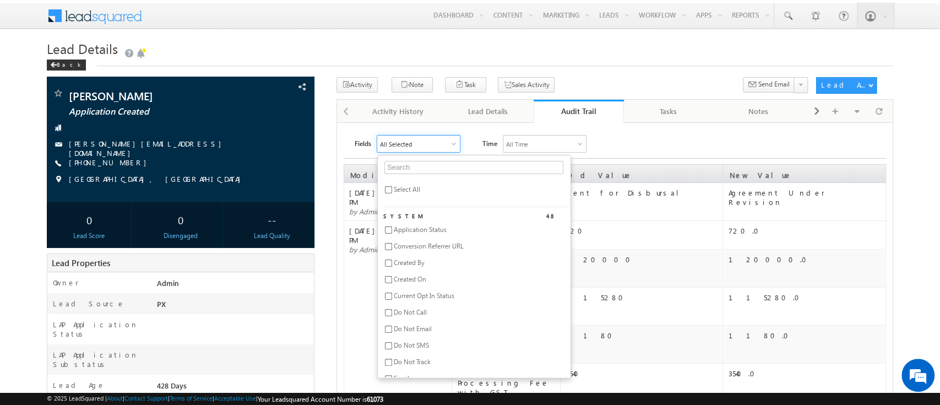
checkbox input "false"
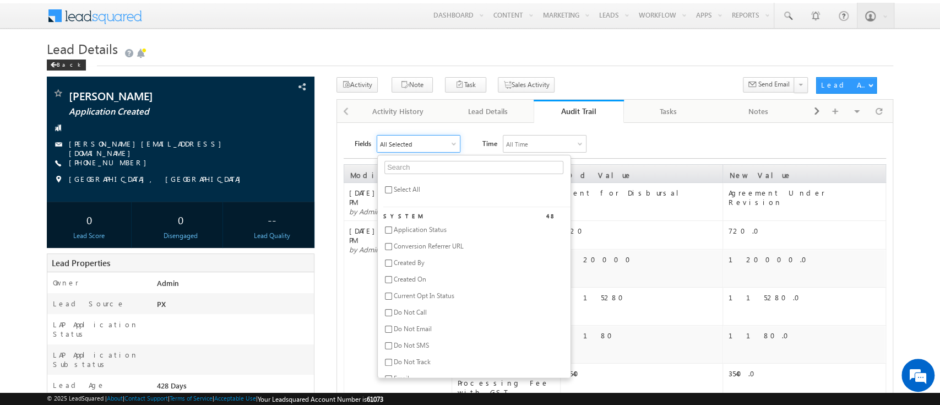
checkbox input "false"
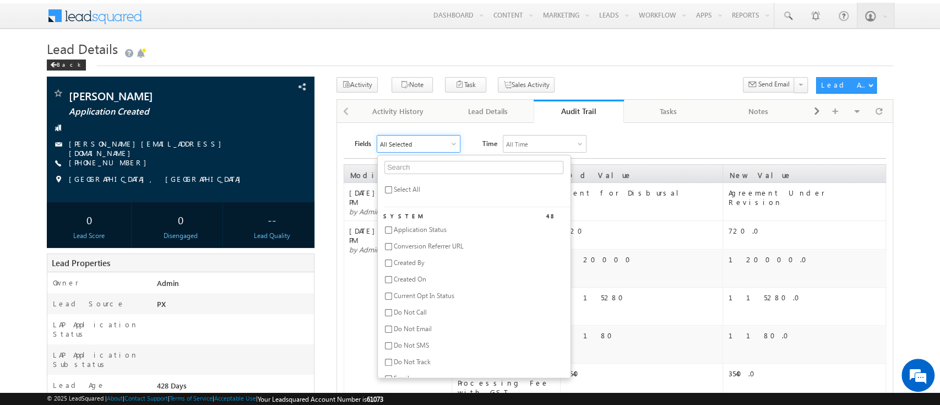
checkbox input "false"
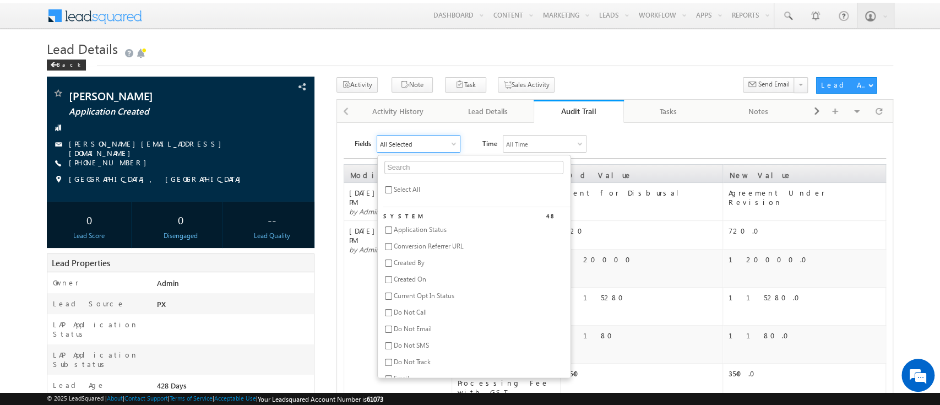
checkbox input "false"
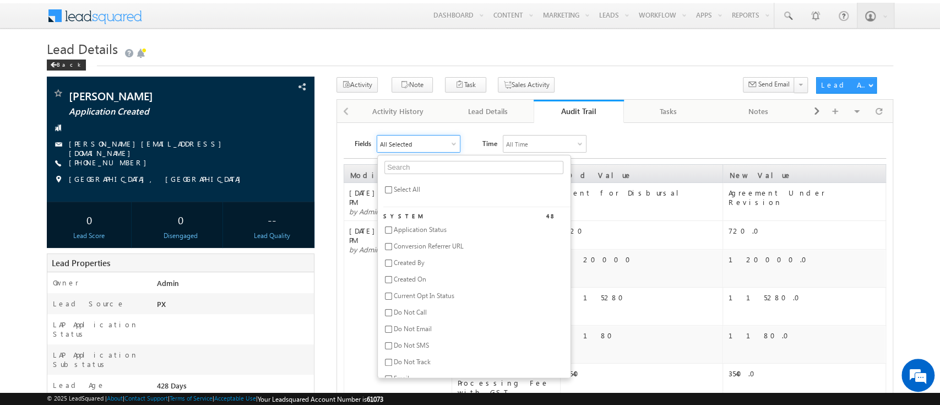
checkbox input "false"
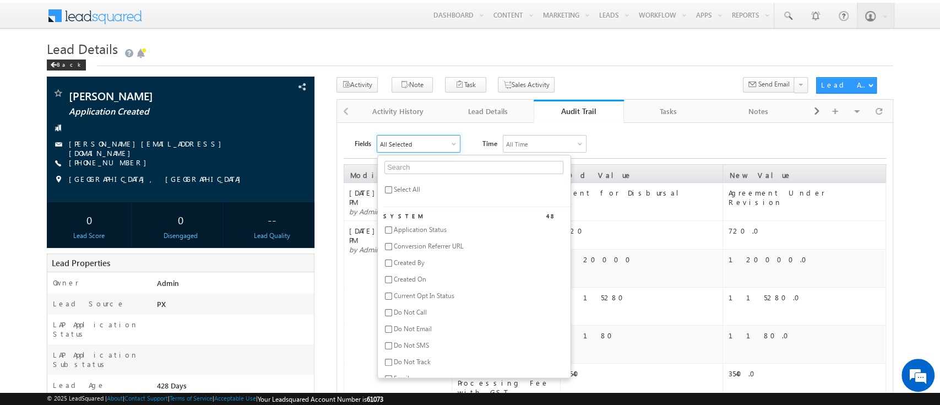
checkbox input "false"
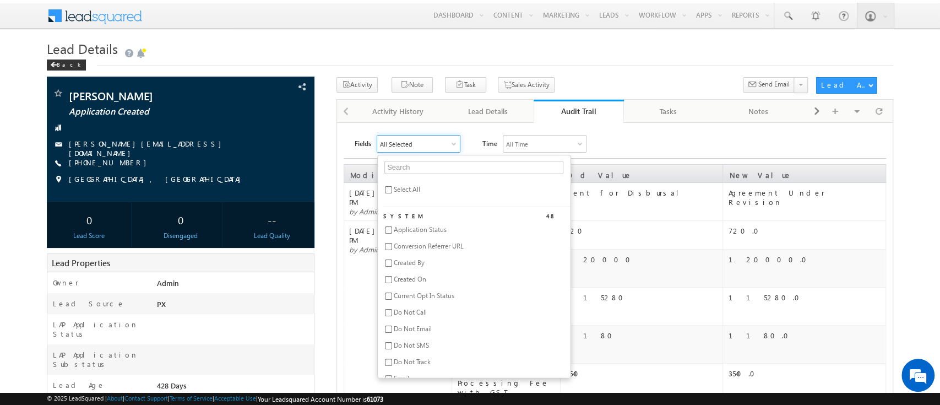
checkbox input "false"
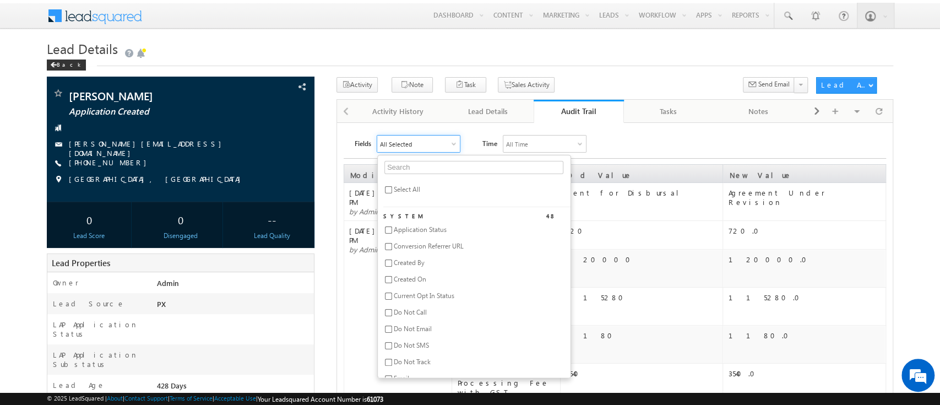
checkbox input "false"
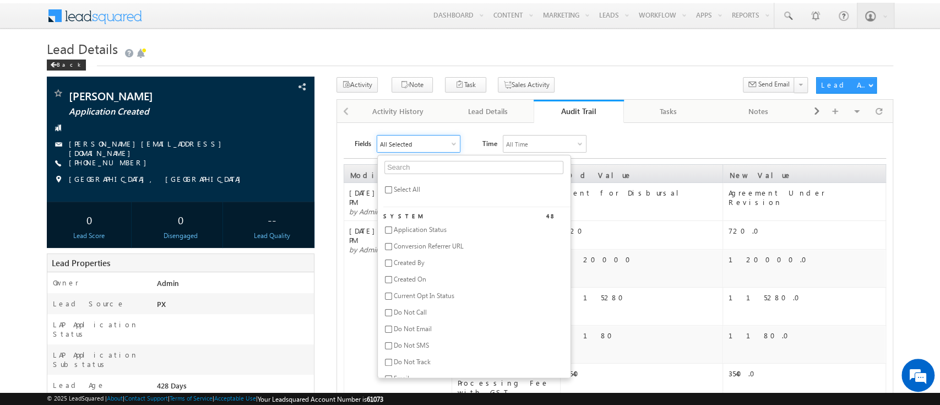
checkbox input "false"
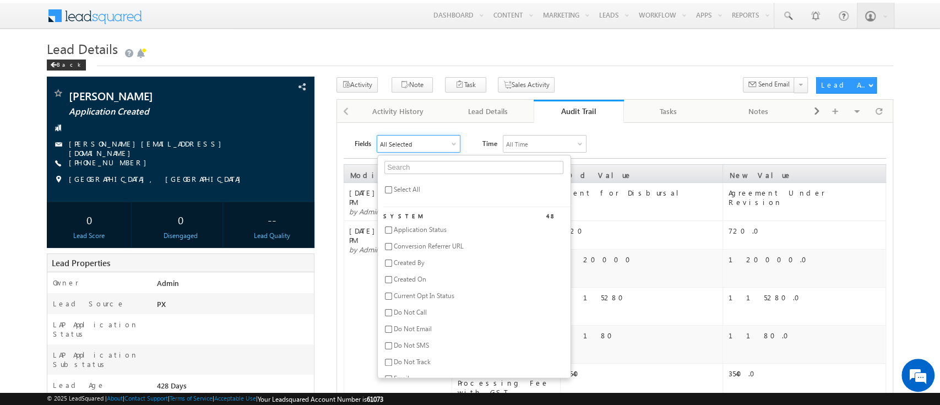
checkbox input "false"
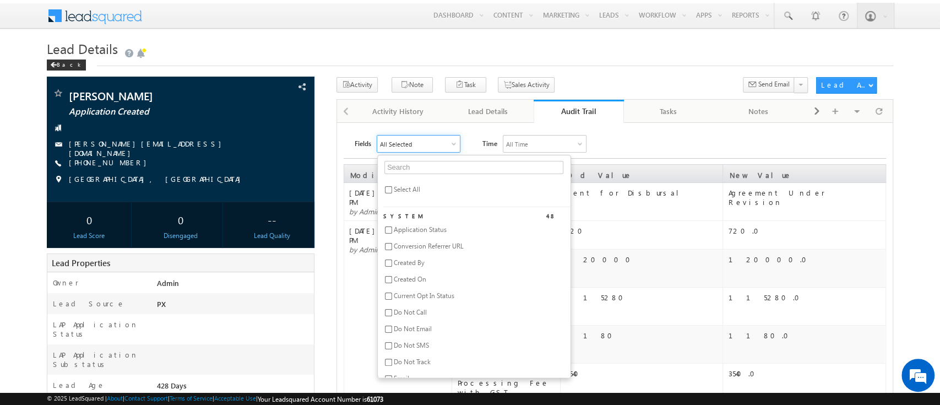
checkbox input "false"
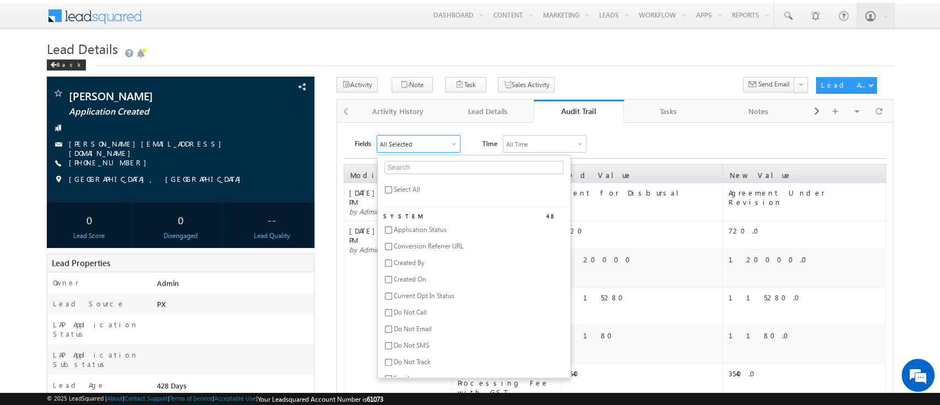
checkbox input "false"
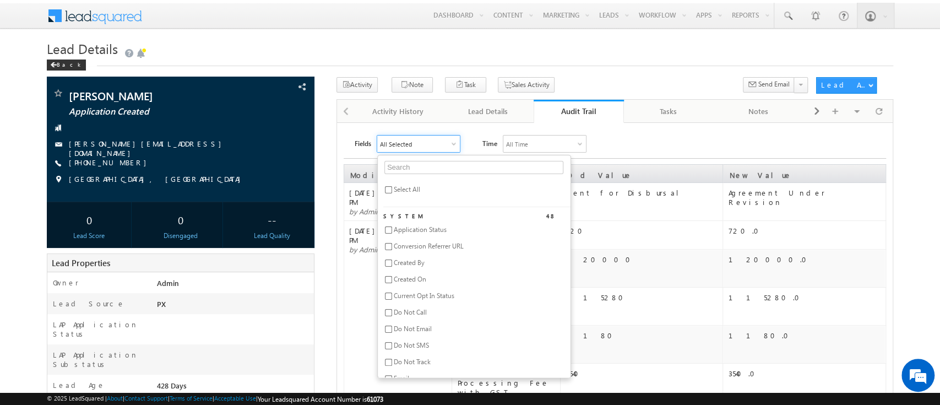
checkbox input "false"
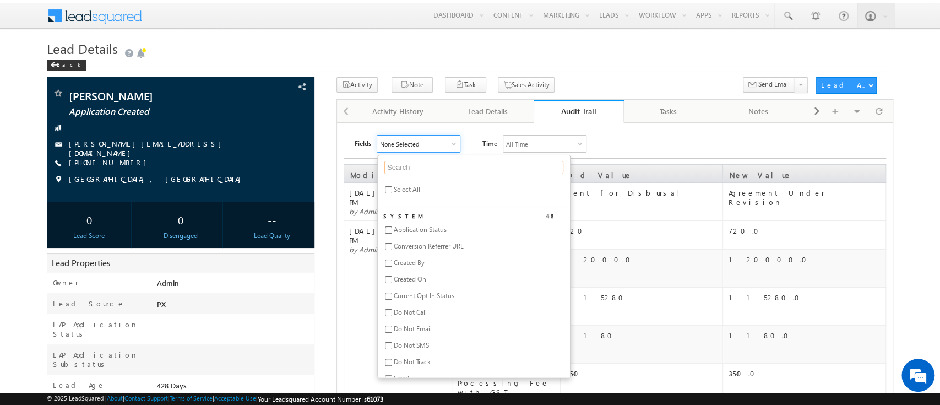
click at [410, 162] on input "text" at bounding box center [474, 167] width 179 height 13
click at [432, 231] on span "SME validation Status" at bounding box center [425, 229] width 62 height 8
click at [696, 144] on div "Fields SME validation Status valida Select All Custom 1 SME validation Status T…" at bounding box center [621, 144] width 532 height 18
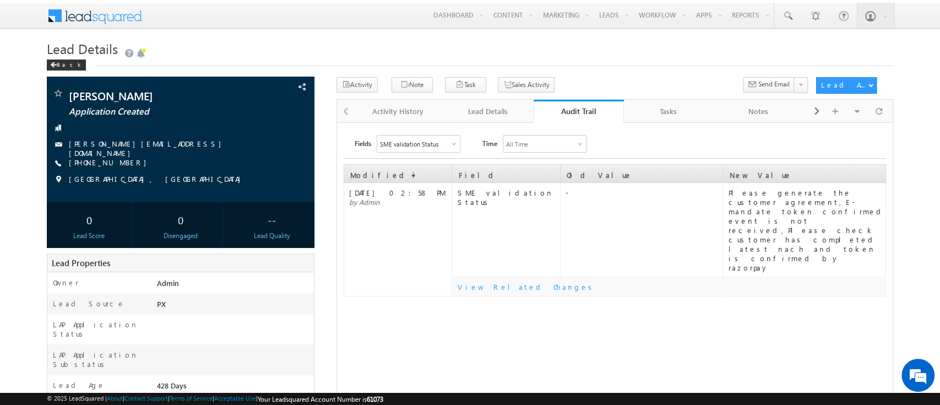
click at [581, 110] on div "Audit Trail" at bounding box center [579, 111] width 74 height 10
click at [425, 112] on div "Activity History" at bounding box center [399, 111] width 72 height 13
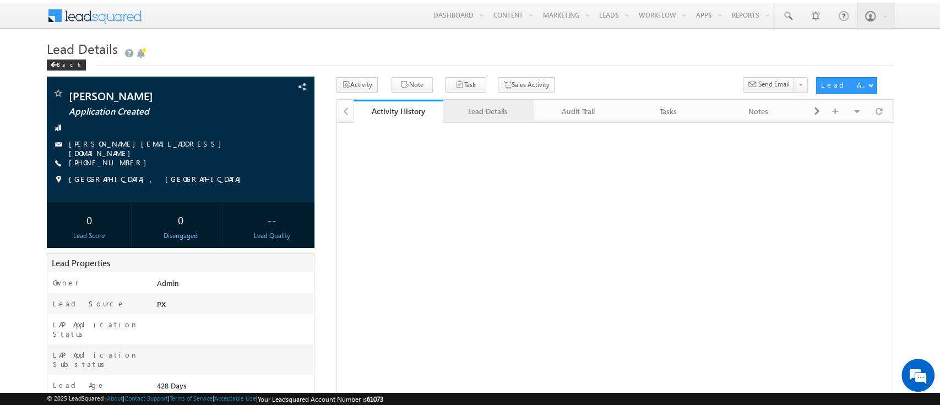
click at [496, 113] on div "Lead Details" at bounding box center [488, 111] width 72 height 13
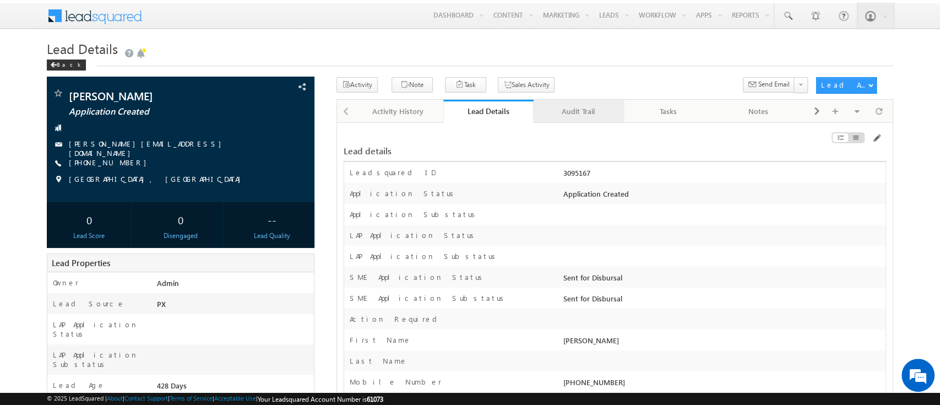
click at [593, 113] on div "Audit Trail" at bounding box center [579, 111] width 72 height 13
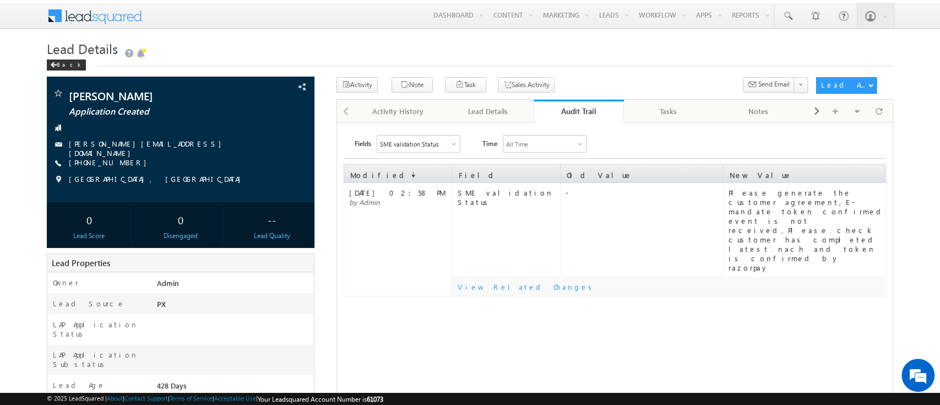
click at [576, 112] on div "Audit Trail" at bounding box center [579, 111] width 74 height 10
click at [437, 140] on div "SME validation Status" at bounding box center [418, 144] width 83 height 17
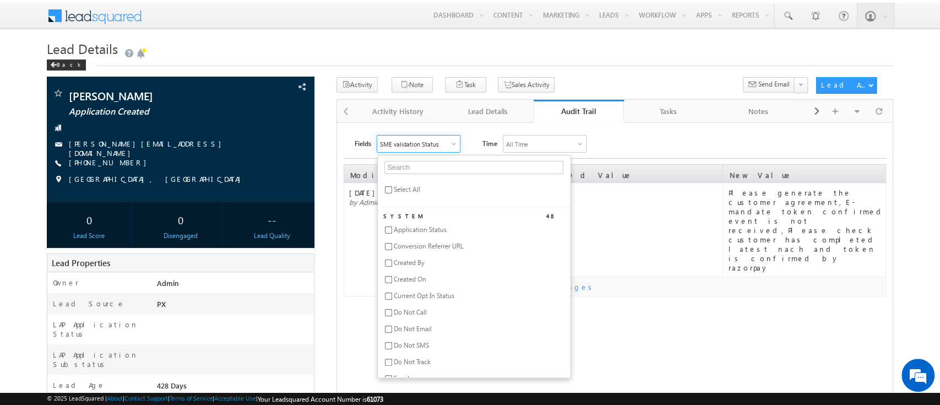
click at [402, 189] on span "Select All" at bounding box center [407, 189] width 26 height 8
click at [626, 142] on div "Fields All Selected Select All System 48 Application Status Conversion Referrer…" at bounding box center [621, 144] width 532 height 18
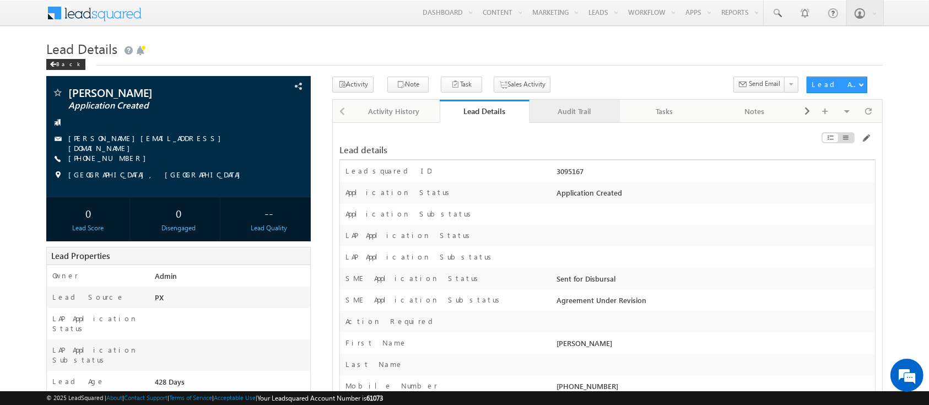
click at [578, 115] on div "Audit Trail" at bounding box center [574, 111] width 72 height 13
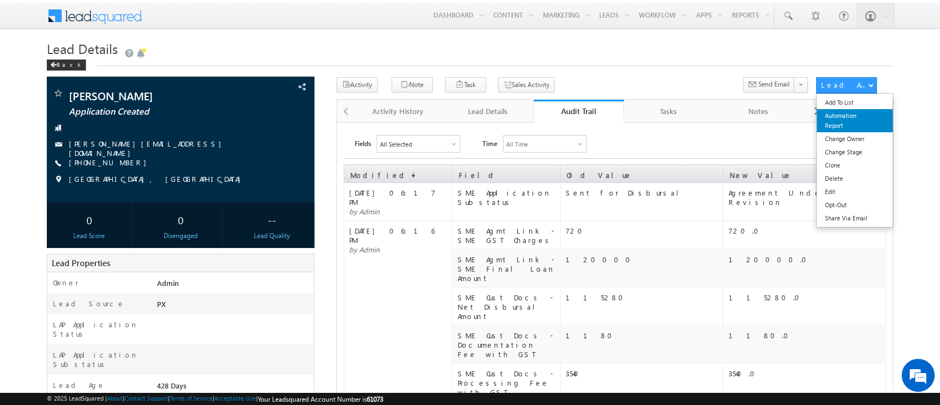
click at [839, 118] on link "Automation Report" at bounding box center [855, 120] width 76 height 23
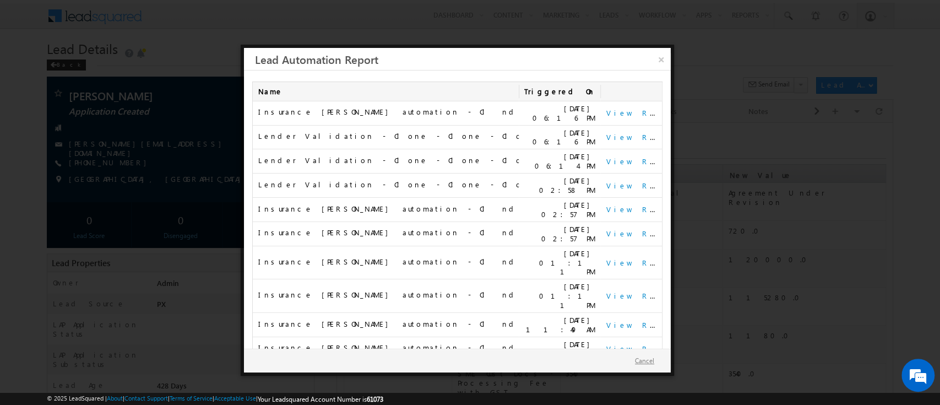
click at [641, 360] on button "Cancel" at bounding box center [644, 361] width 41 height 16
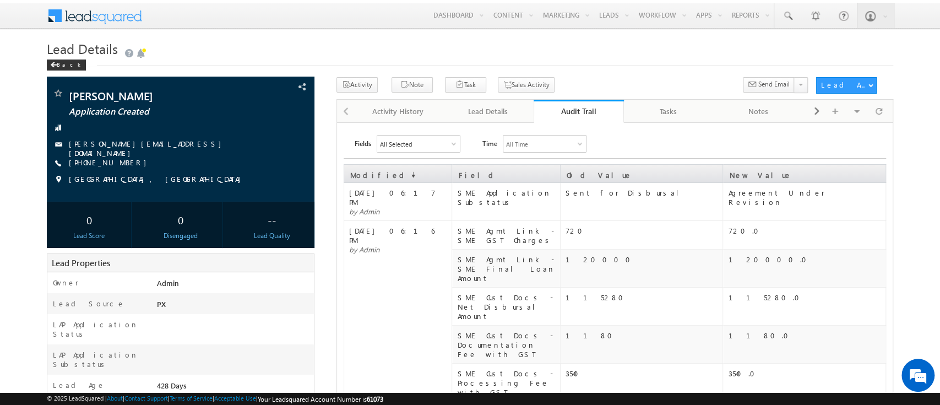
click at [571, 111] on div "Audit Trail" at bounding box center [579, 111] width 74 height 10
click at [514, 118] on div "Lead Details" at bounding box center [488, 111] width 72 height 13
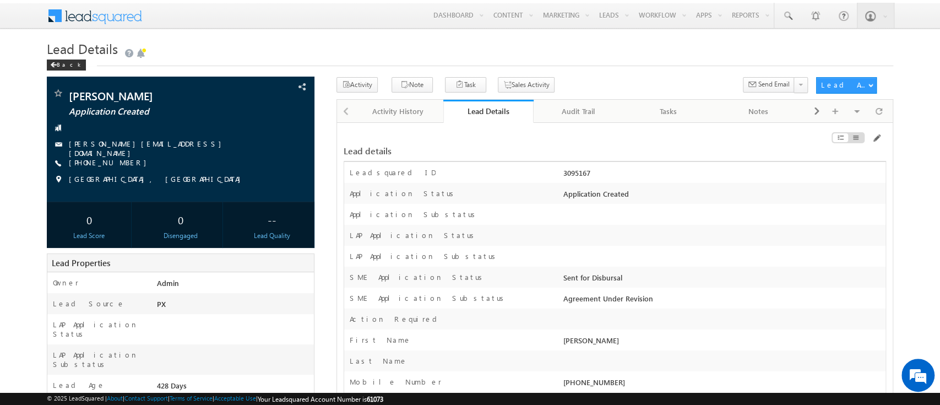
scroll to position [18635, 0]
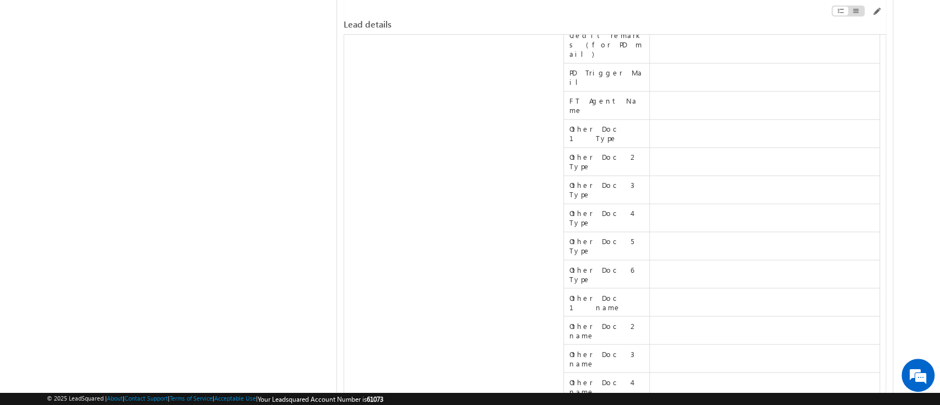
scroll to position [6774, 0]
click at [878, 14] on span at bounding box center [876, 11] width 9 height 9
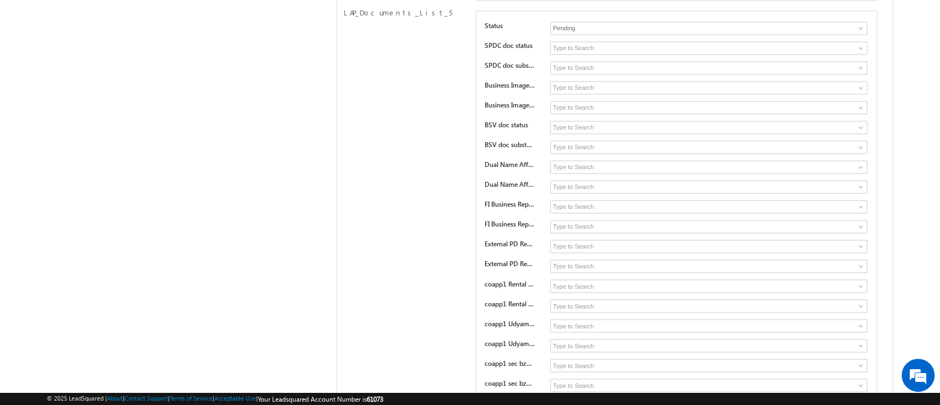
scroll to position [16631, 0]
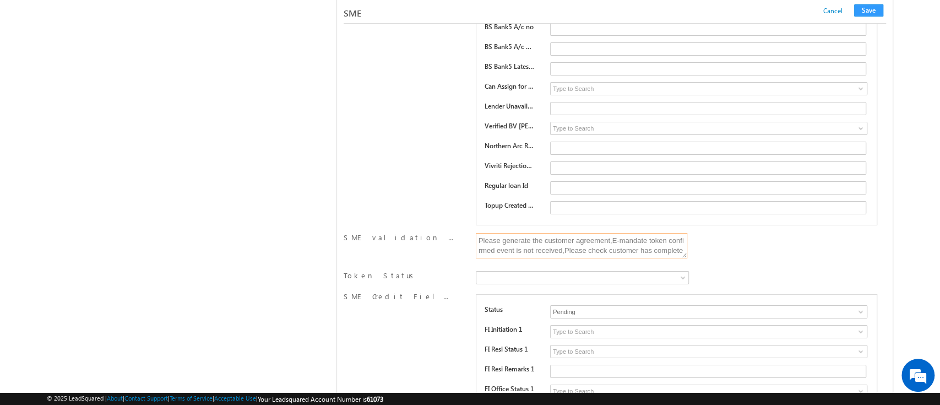
click at [629, 233] on textarea "Please generate the customer agreement,E-mandate token confirmed event is not r…" at bounding box center [582, 245] width 212 height 25
click at [872, 9] on button "Save" at bounding box center [868, 10] width 29 height 12
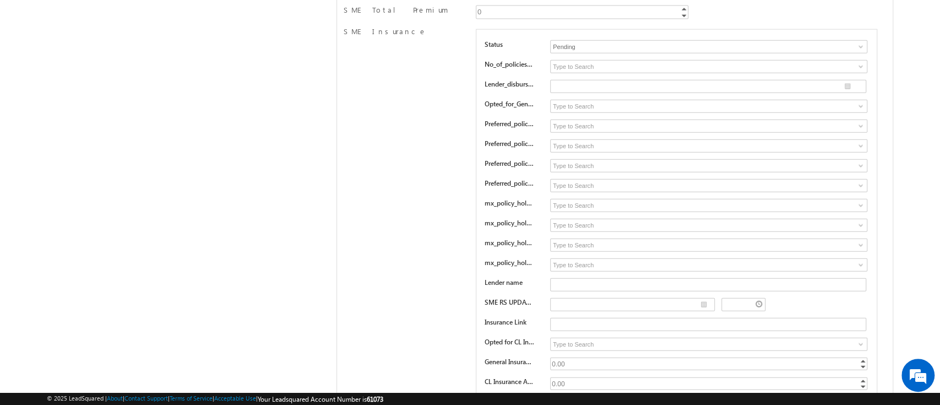
scroll to position [0, 0]
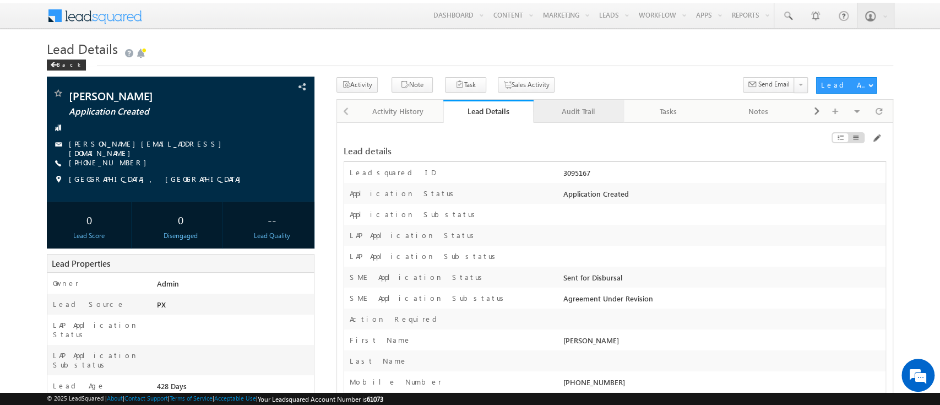
click at [578, 109] on div "Audit Trail" at bounding box center [579, 111] width 72 height 13
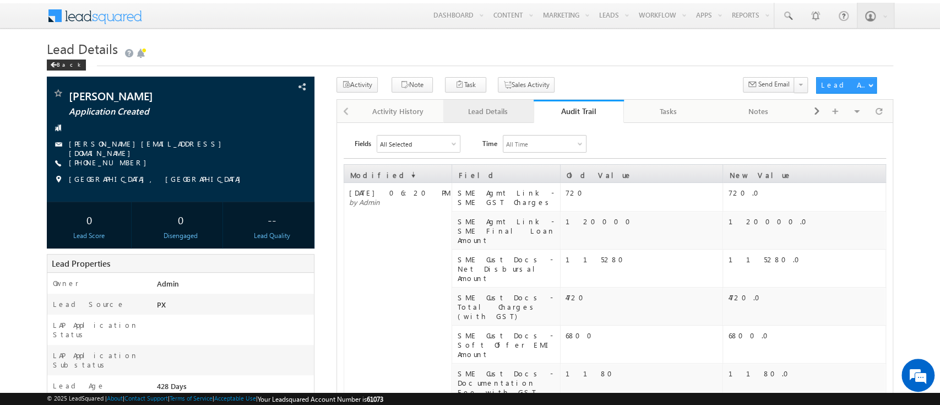
click at [518, 117] on div "Lead Details" at bounding box center [488, 111] width 72 height 13
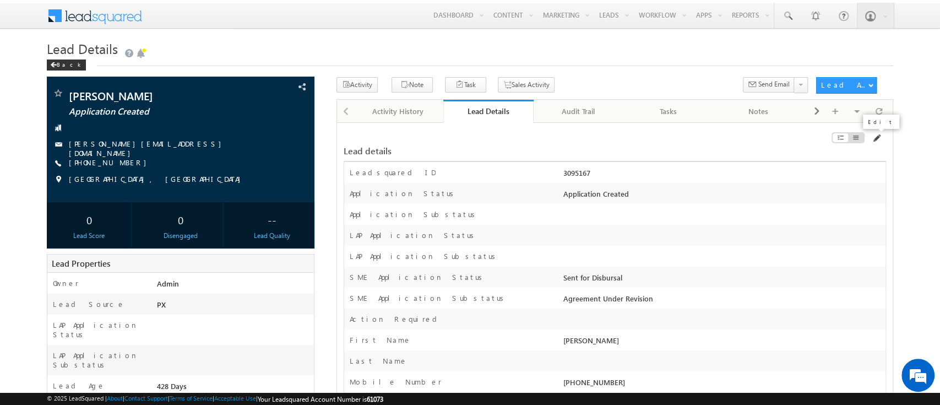
click at [875, 137] on span at bounding box center [876, 138] width 9 height 9
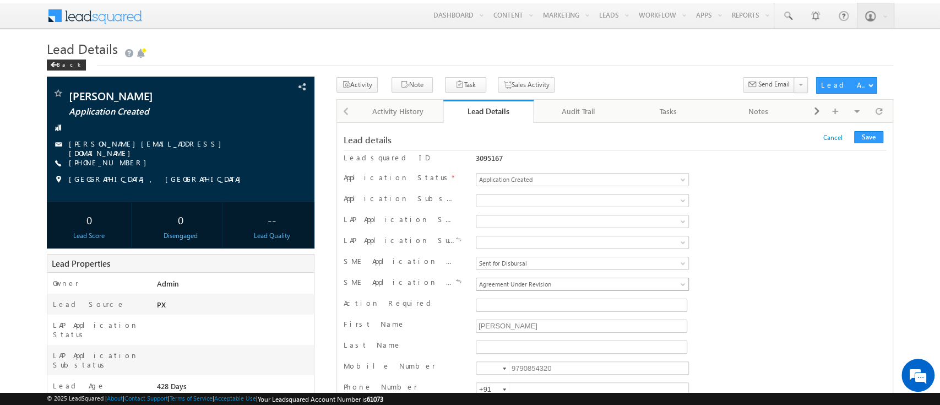
click at [568, 280] on span "Agreement Under Revision" at bounding box center [563, 284] width 172 height 10
click at [866, 141] on button "Save" at bounding box center [868, 137] width 29 height 12
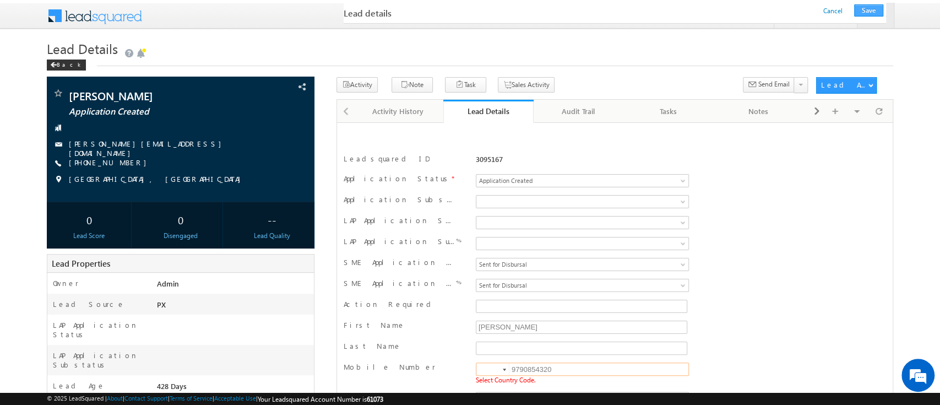
scroll to position [158, 0]
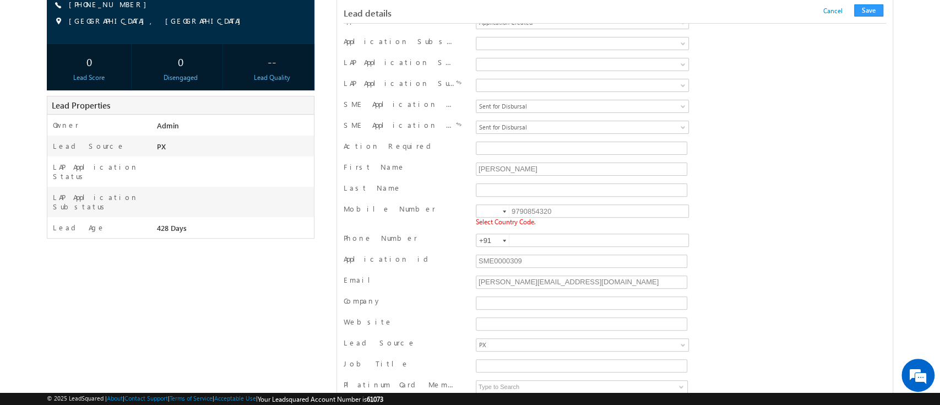
click at [503, 210] on div at bounding box center [504, 211] width 3 height 2
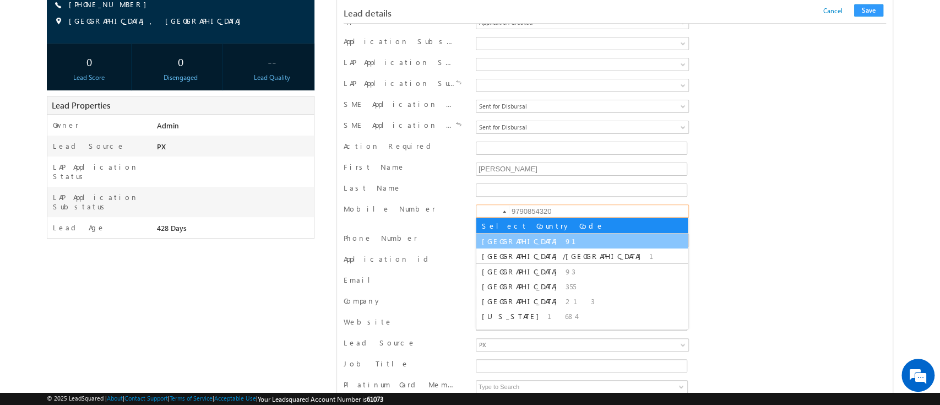
click at [507, 239] on li "India 91" at bounding box center [583, 241] width 212 height 15
type input "+91"
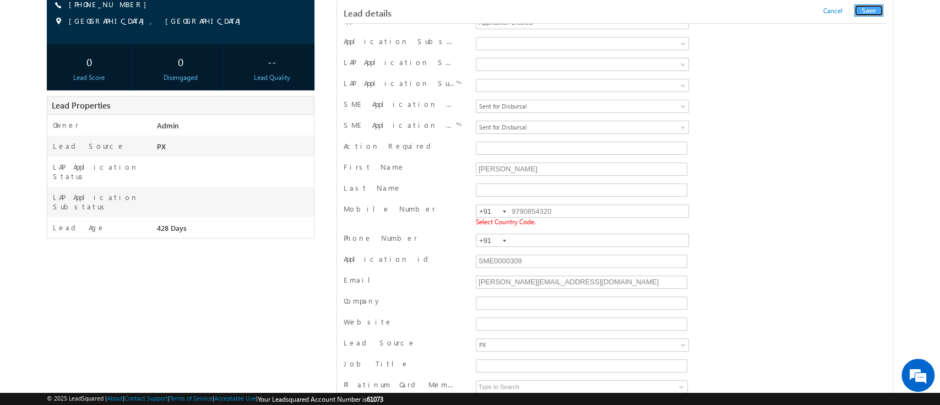
click at [873, 13] on button "Save" at bounding box center [868, 10] width 29 height 12
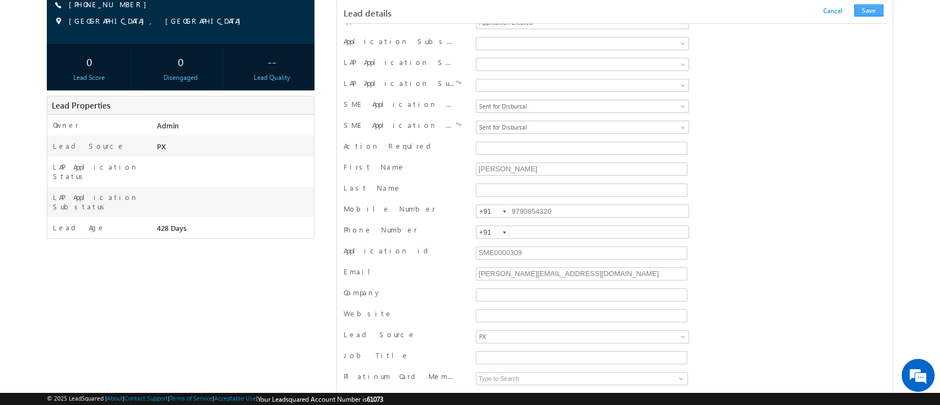
scroll to position [1075, 0]
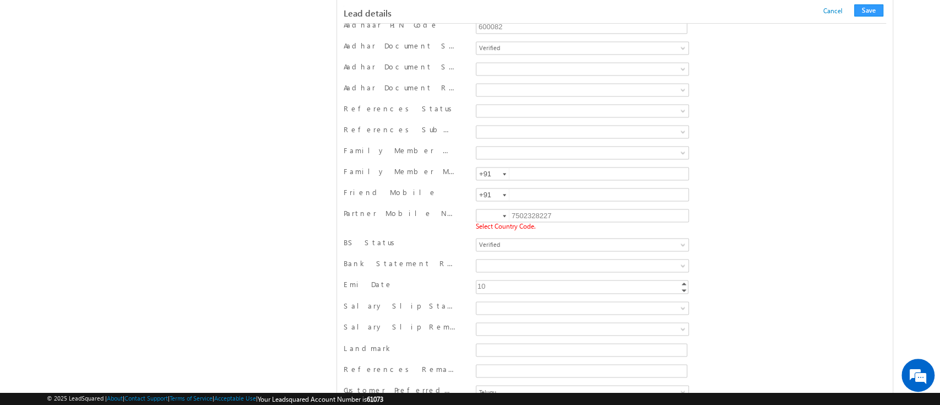
click at [503, 215] on div at bounding box center [504, 216] width 3 height 2
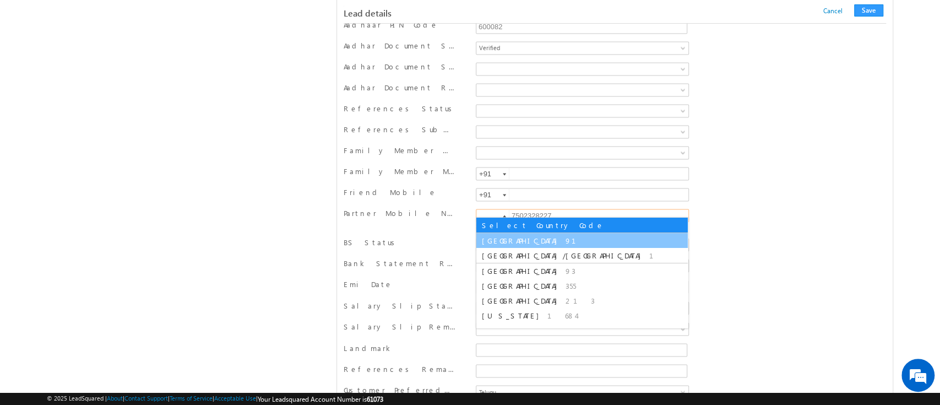
click at [566, 236] on span "91" at bounding box center [578, 240] width 24 height 9
type input "+91"
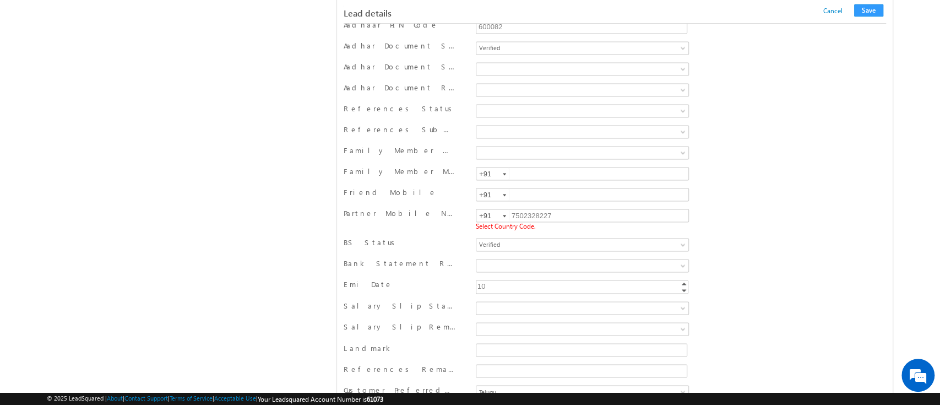
click at [865, 18] on div "Lead details Cancel Save Cancel Save" at bounding box center [615, 13] width 543 height 12
click at [866, 10] on button "Save" at bounding box center [868, 10] width 29 height 12
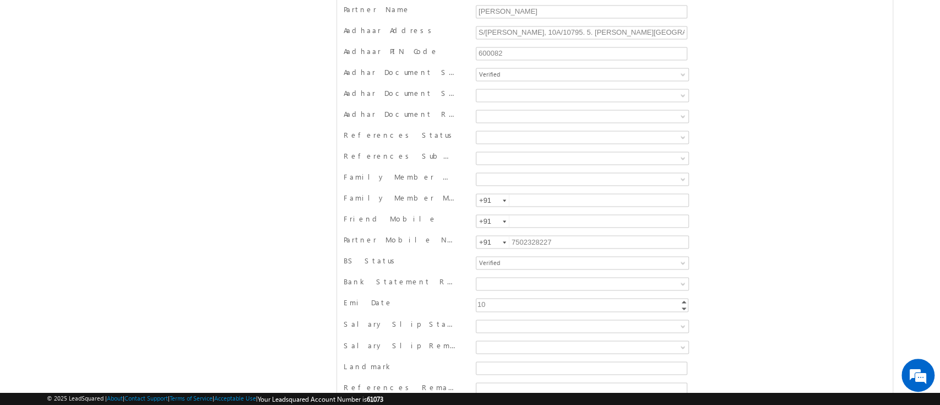
scroll to position [0, 0]
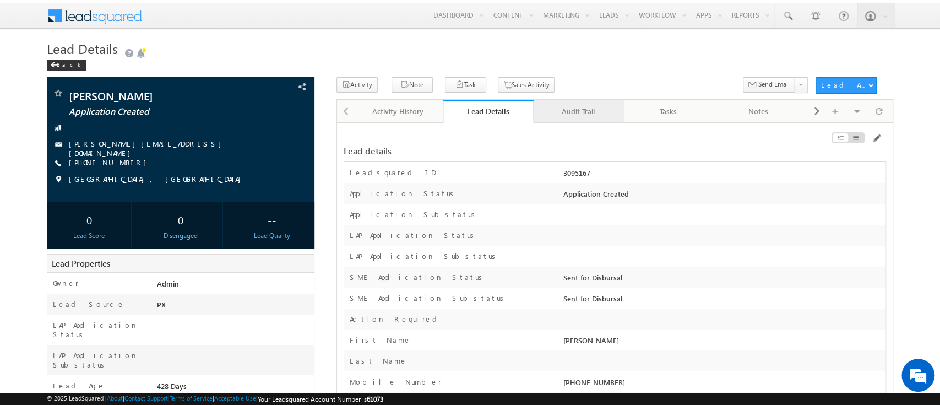
click at [581, 107] on div "Audit Trail" at bounding box center [579, 111] width 72 height 13
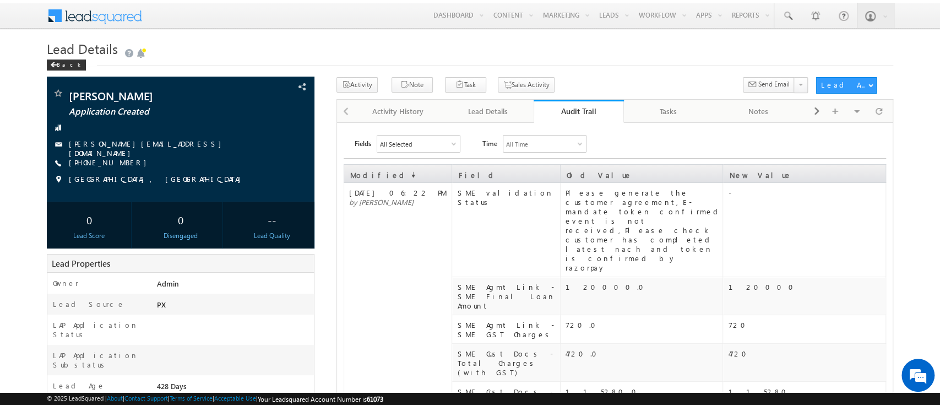
click at [581, 106] on div "Audit Trail" at bounding box center [579, 111] width 74 height 10
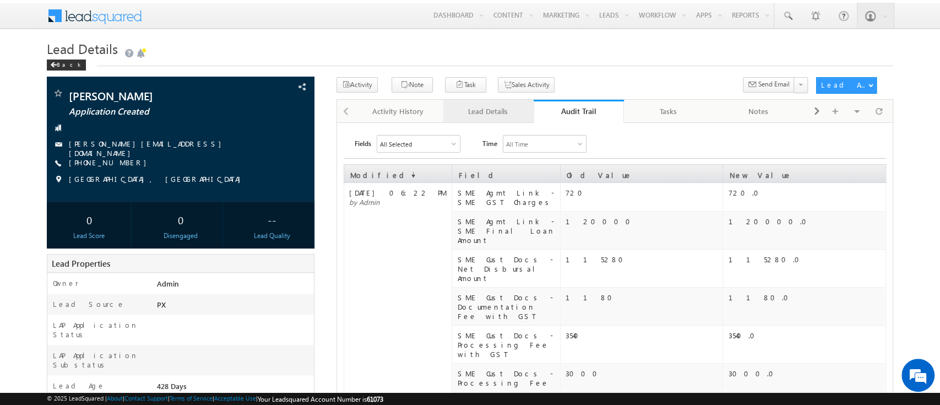
click at [489, 115] on div "Lead Details" at bounding box center [488, 111] width 72 height 13
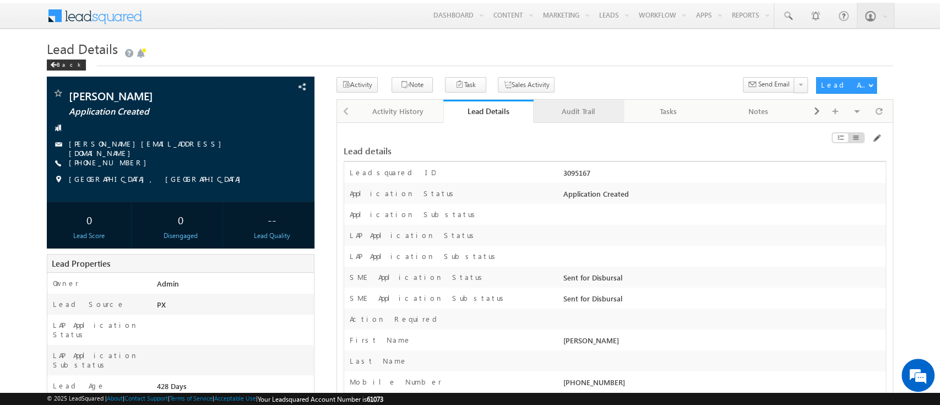
click at [580, 117] on div "Audit Trail" at bounding box center [579, 111] width 72 height 13
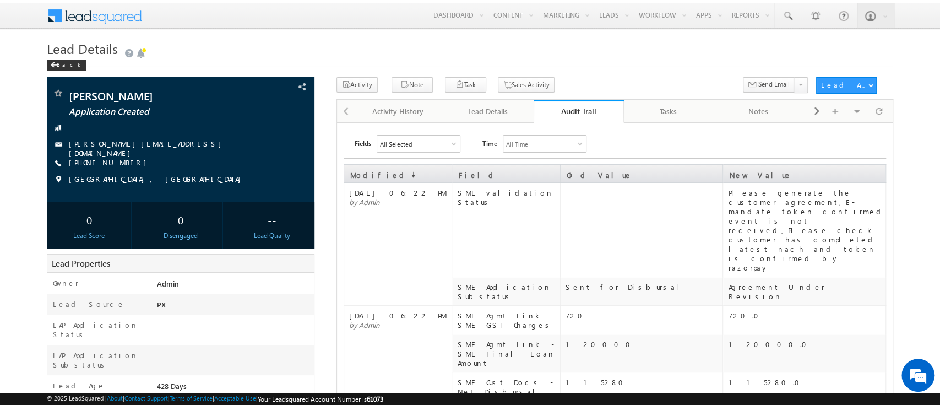
click at [812, 200] on div "Please generate the customer agreement,E-mandate token confirmed event is not r…" at bounding box center [806, 230] width 156 height 84
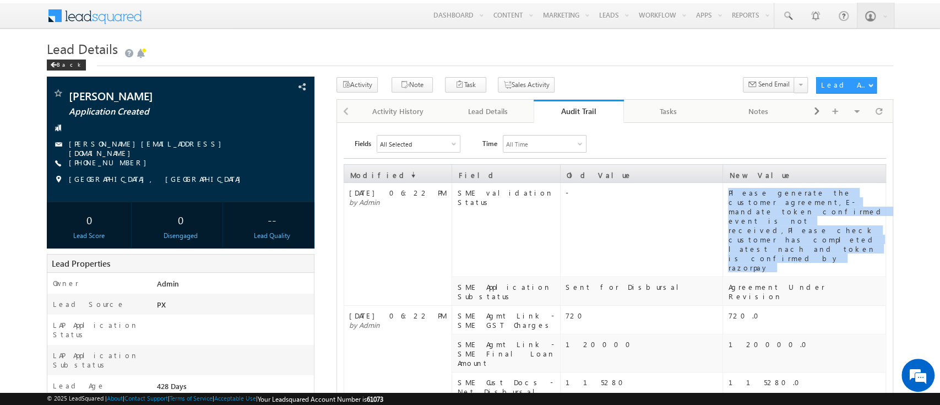
click at [812, 200] on div "Please generate the customer agreement,E-mandate token confirmed event is not r…" at bounding box center [806, 230] width 156 height 84
